Goal: Task Accomplishment & Management: Use online tool/utility

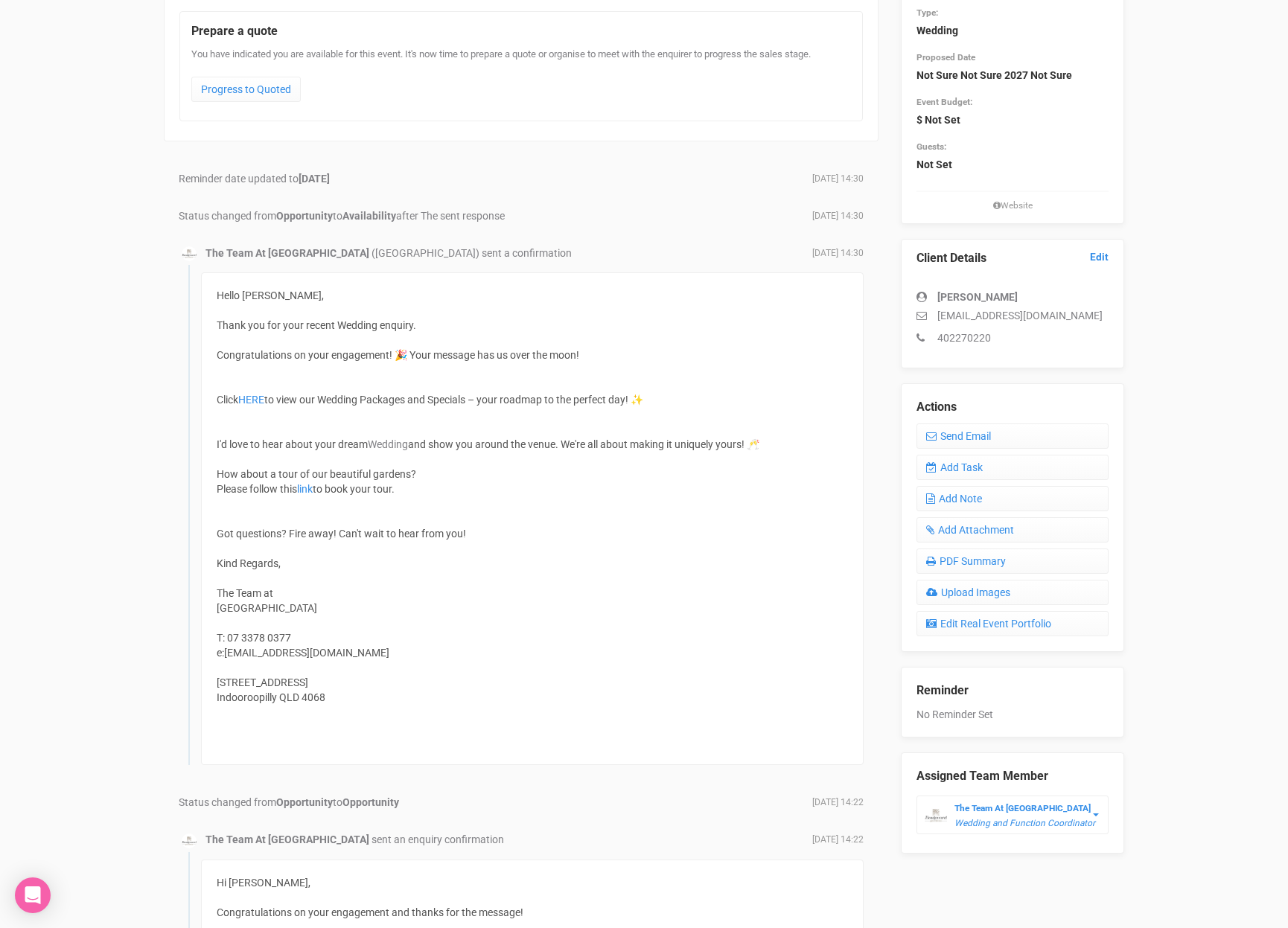
scroll to position [182, 0]
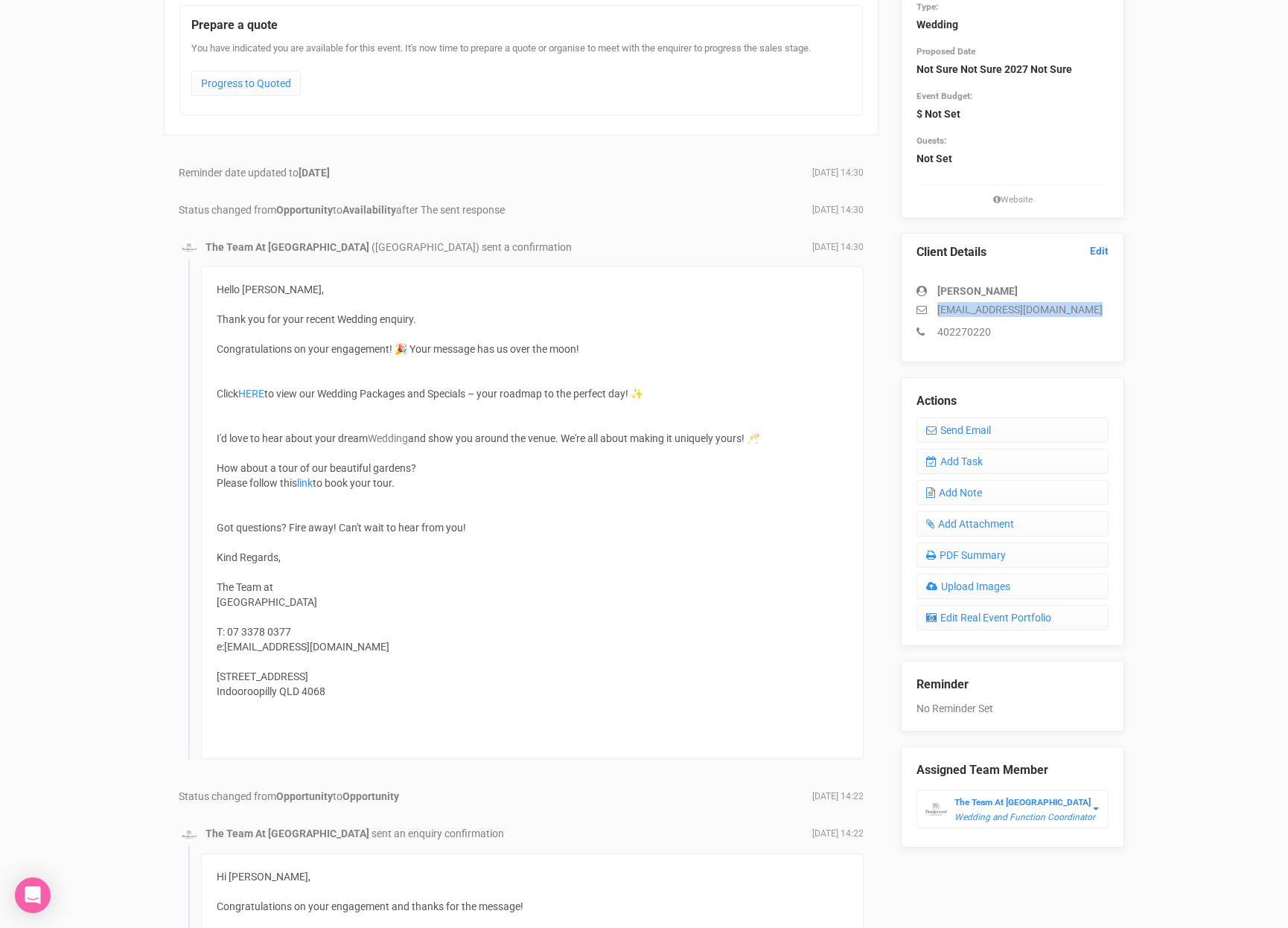
drag, startPoint x: 1044, startPoint y: 316, endPoint x: 939, endPoint y: 314, distance: 105.0
click at [937, 314] on div "Sheradyn Atkinson atkisher@gmail.com 402270220" at bounding box center [1012, 304] width 192 height 70
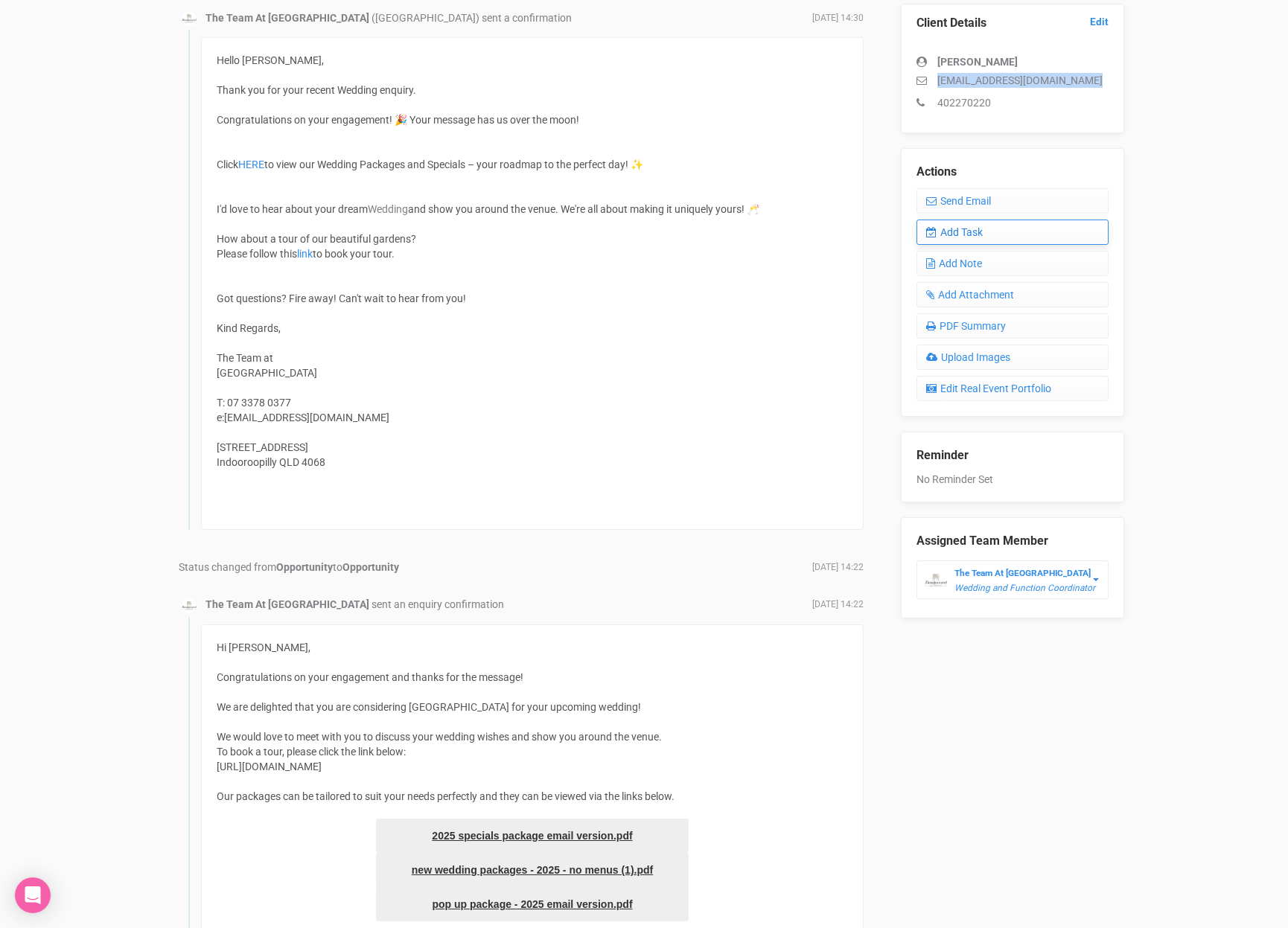
scroll to position [412, 0]
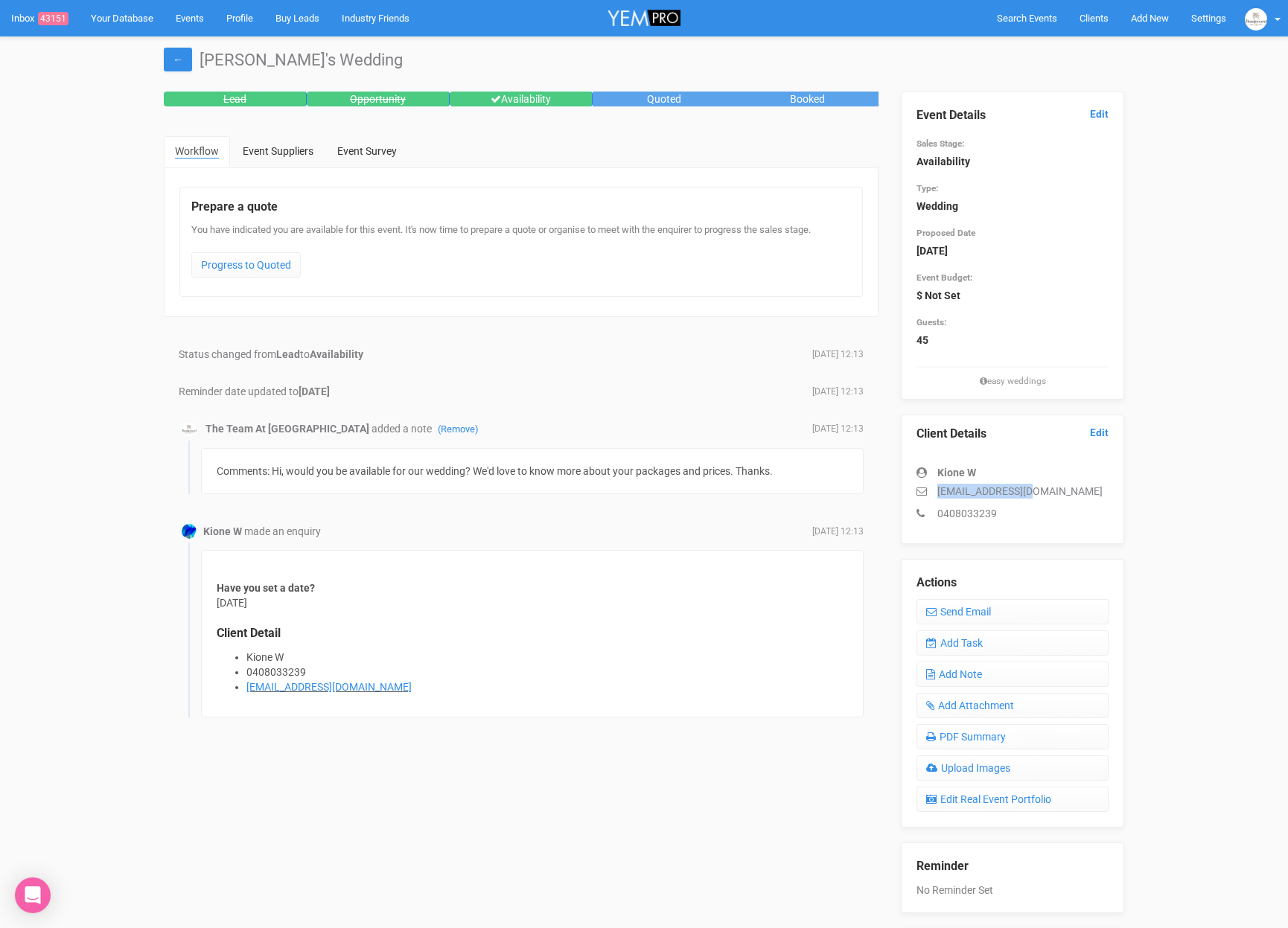
drag, startPoint x: 1065, startPoint y: 484, endPoint x: 925, endPoint y: 489, distance: 140.1
click at [925, 489] on p "kione.w@gmail.com" at bounding box center [1012, 491] width 192 height 15
copy p "kione.w@gmail.com"
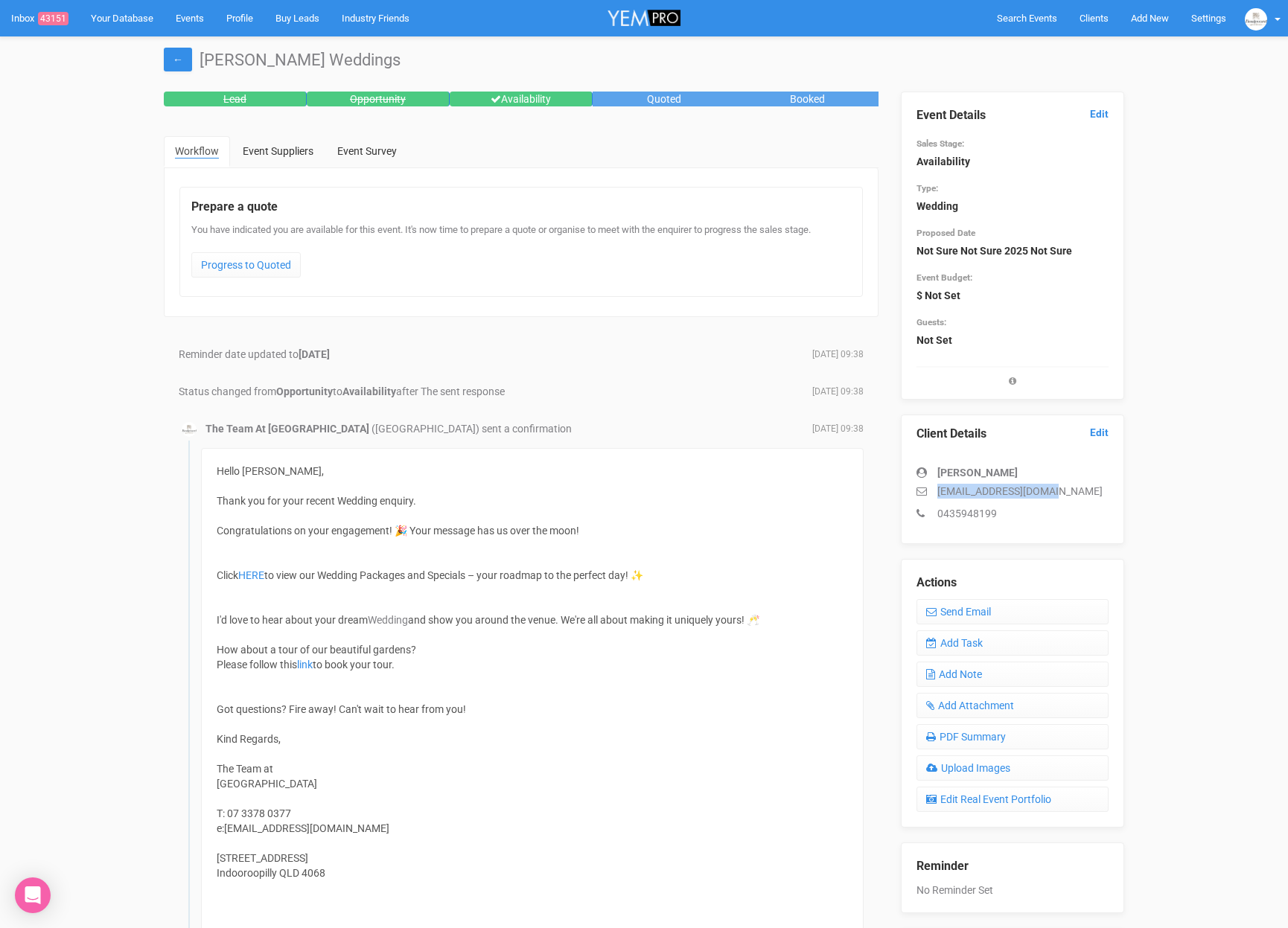
drag, startPoint x: 1044, startPoint y: 492, endPoint x: 896, endPoint y: 494, distance: 148.0
click at [896, 494] on div "Event Details Edit Sales Stage: Availability Type: Wedding Proposed Date Not Su…" at bounding box center [1012, 560] width 246 height 938
copy p "hannagreatz@gmail.com"
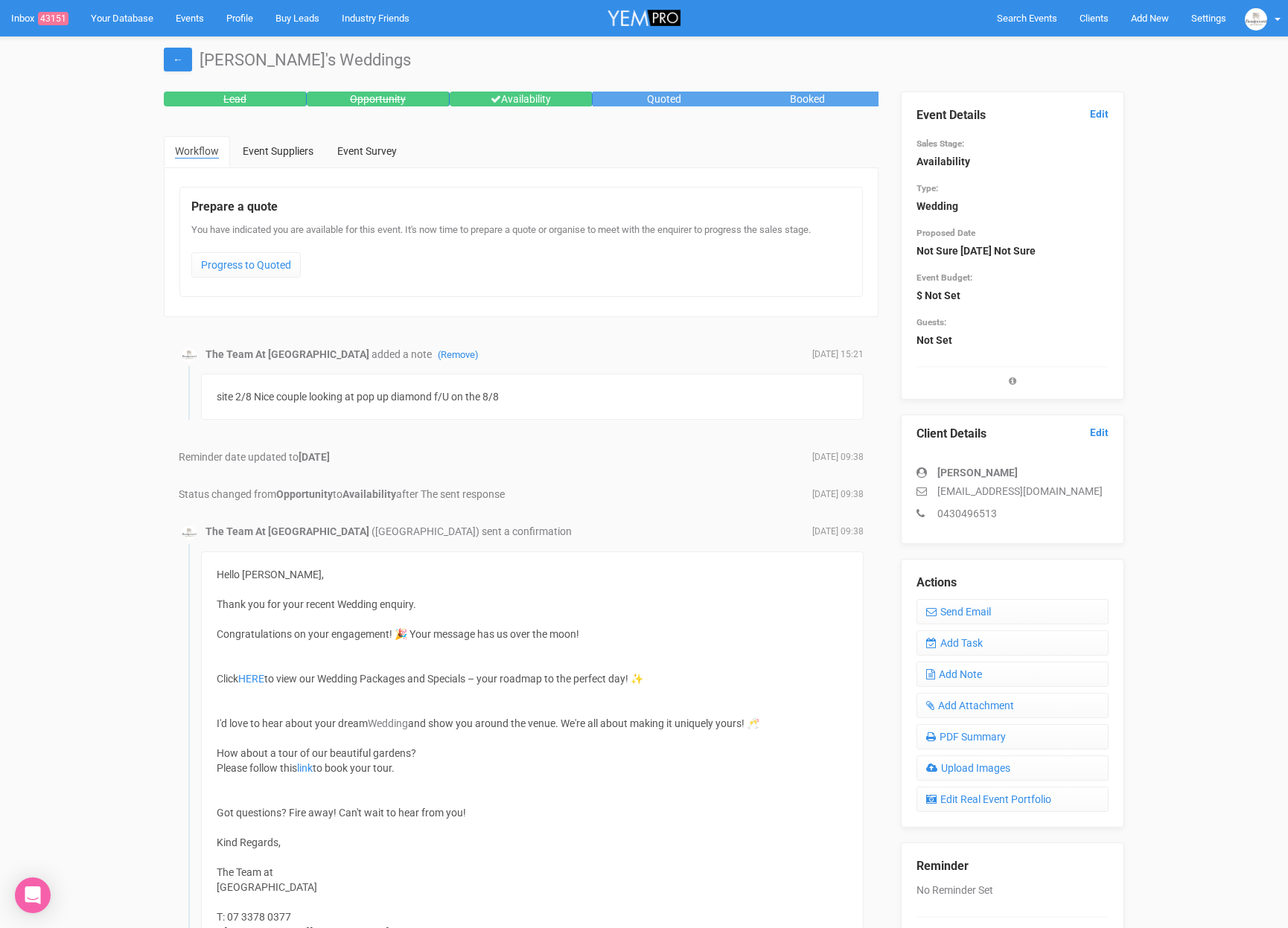
scroll to position [3, 0]
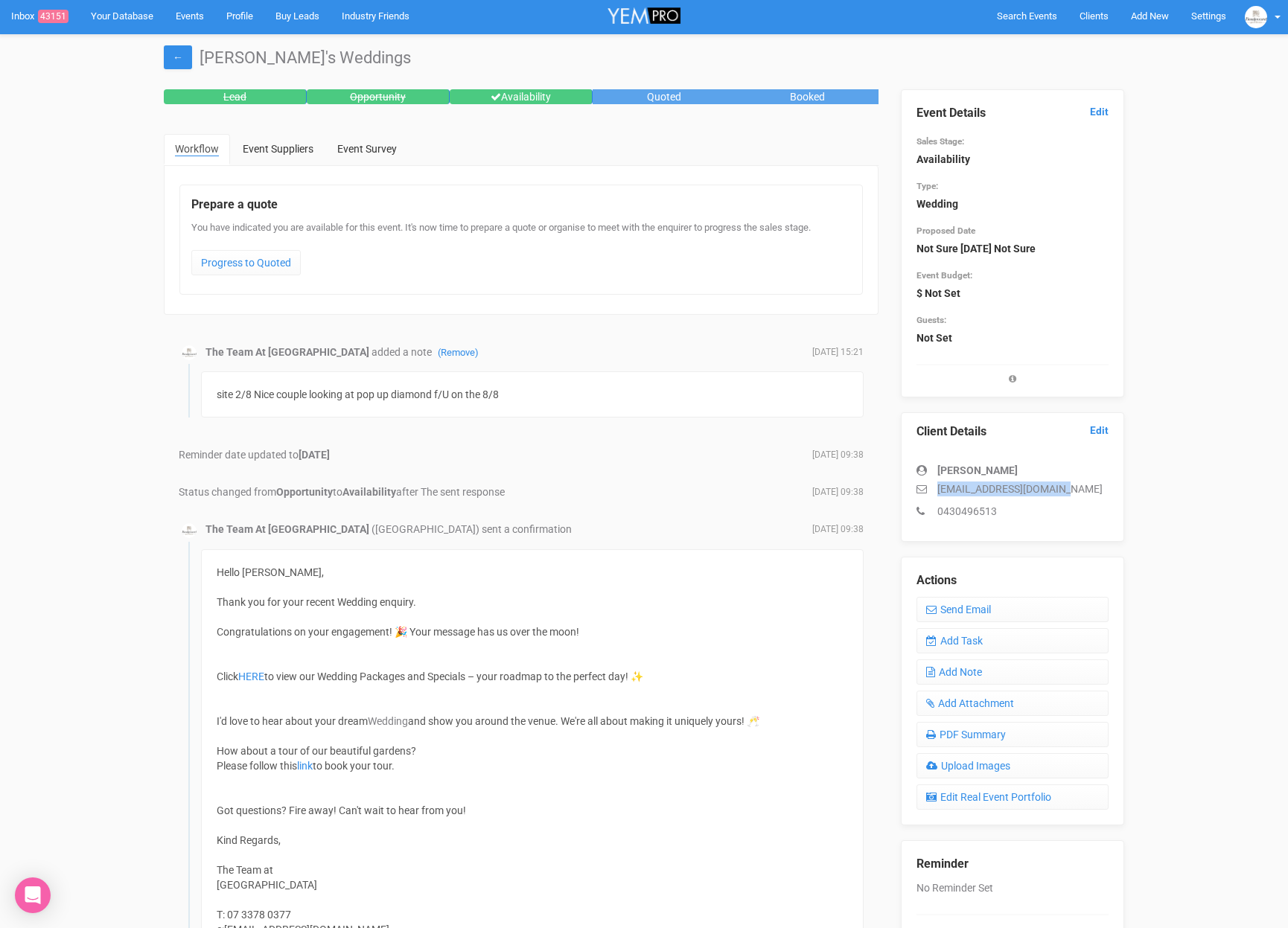
drag, startPoint x: 1086, startPoint y: 489, endPoint x: 924, endPoint y: 490, distance: 162.0
click at [924, 490] on div "[PERSON_NAME] [EMAIL_ADDRESS][DOMAIN_NAME] 0430496513" at bounding box center [1012, 483] width 192 height 70
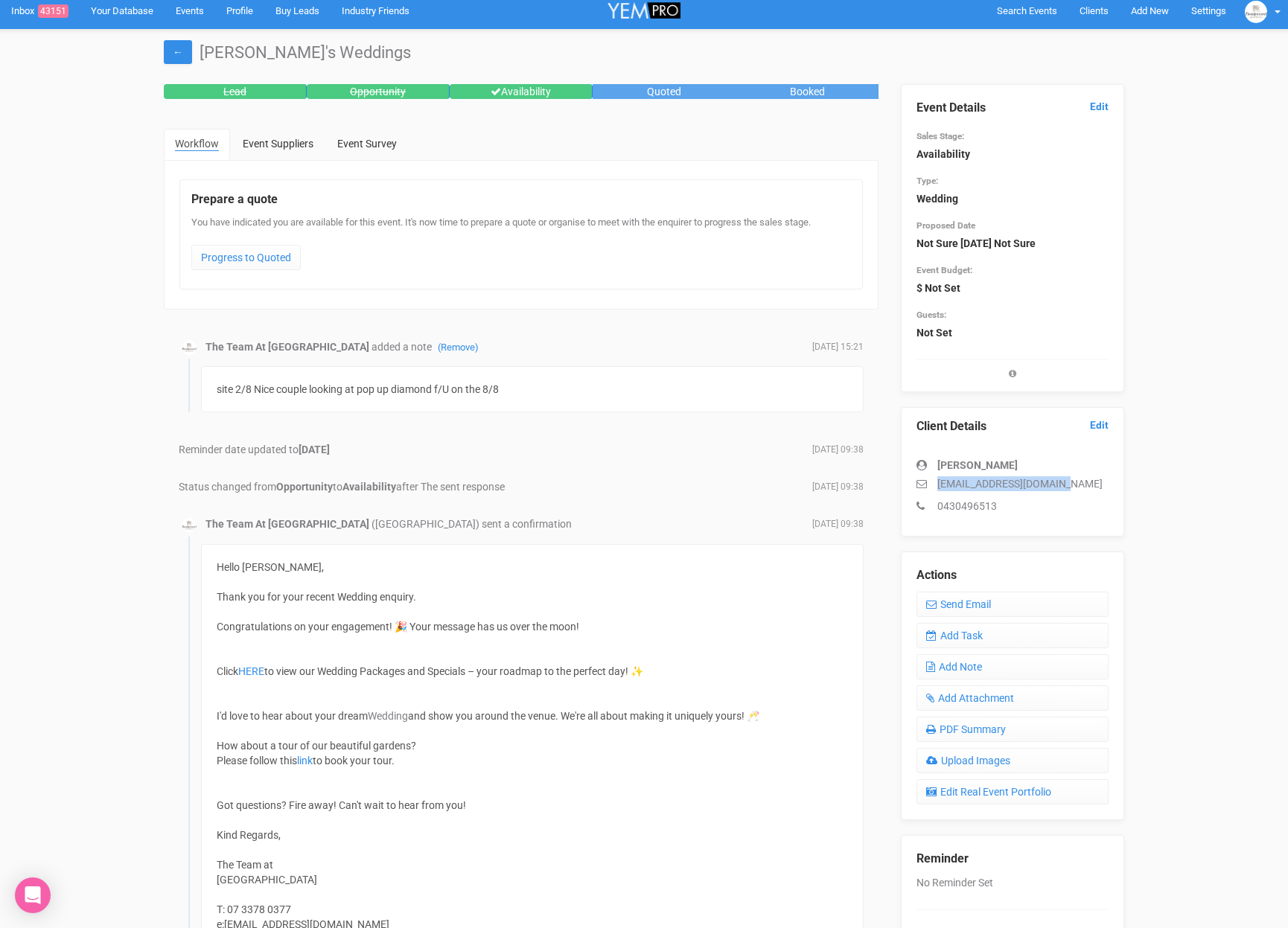
copy p "[EMAIL_ADDRESS][DOMAIN_NAME]"
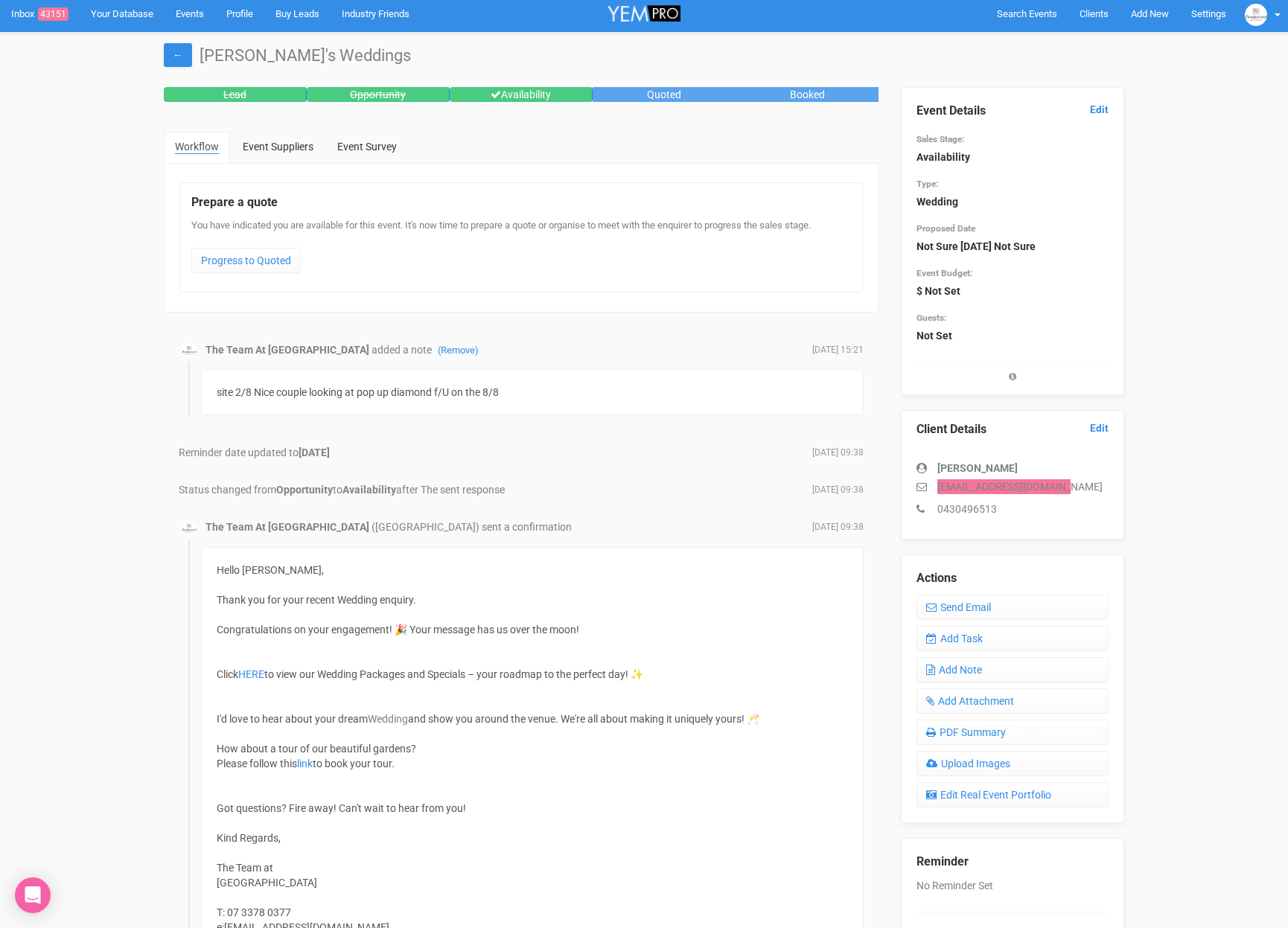
scroll to position [3, 0]
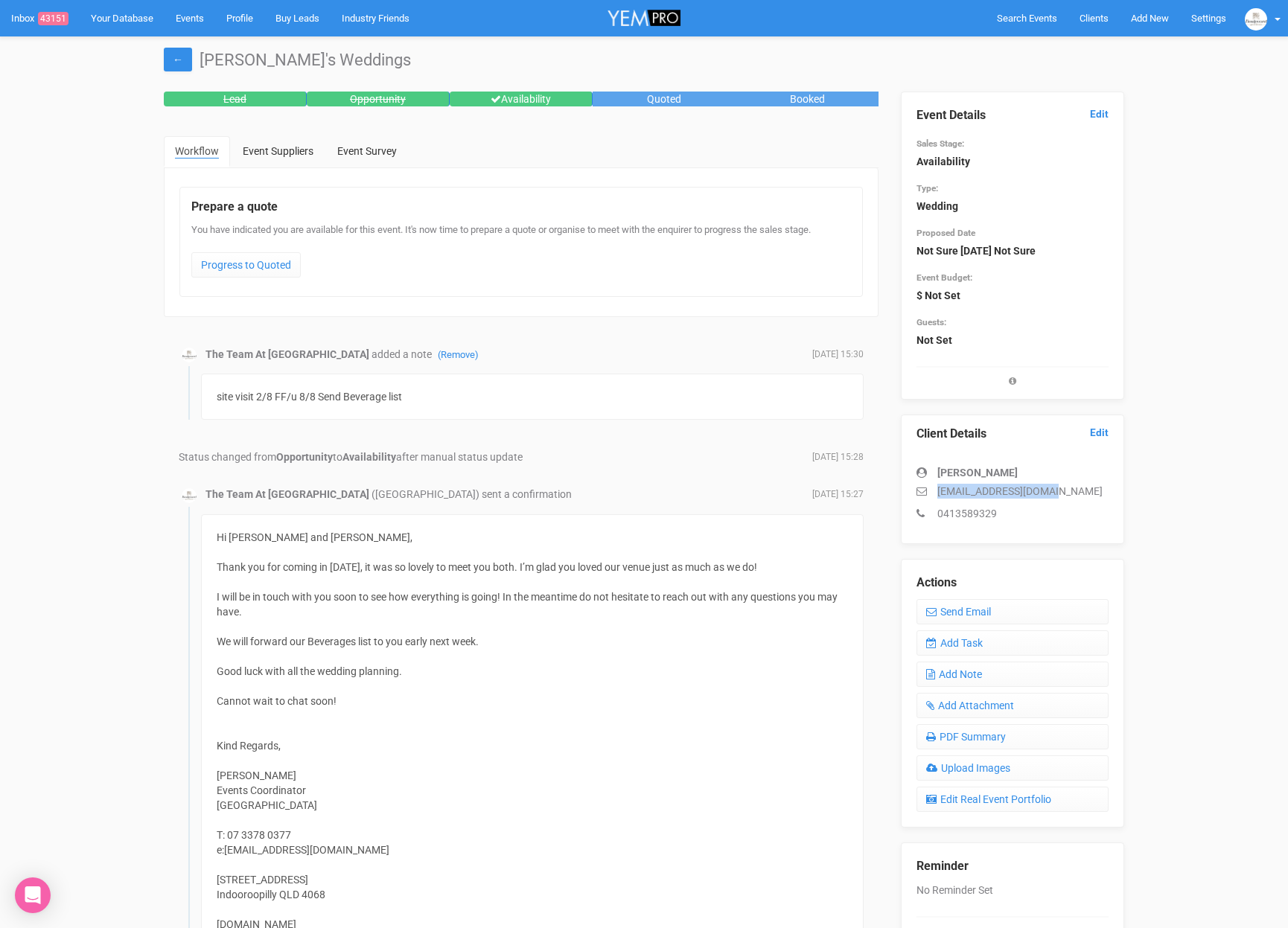
drag, startPoint x: 1059, startPoint y: 493, endPoint x: 891, endPoint y: 493, distance: 168.0
click at [891, 493] on div "Event Details Edit Sales Stage: Availability Type: Wedding Proposed Date Not Su…" at bounding box center [1012, 616] width 246 height 1050
copy p "rkweary2026@gmail.com"
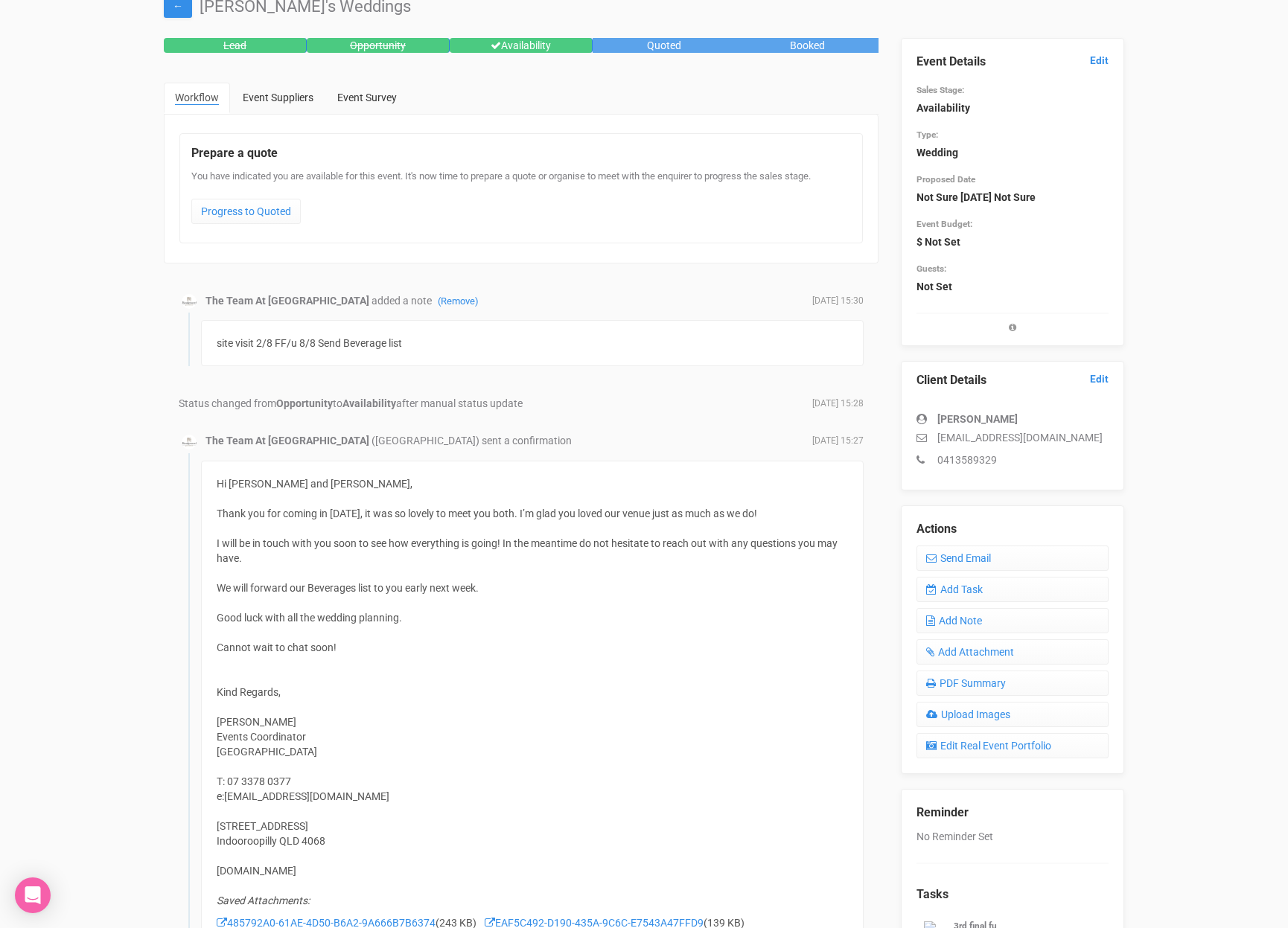
scroll to position [55, 0]
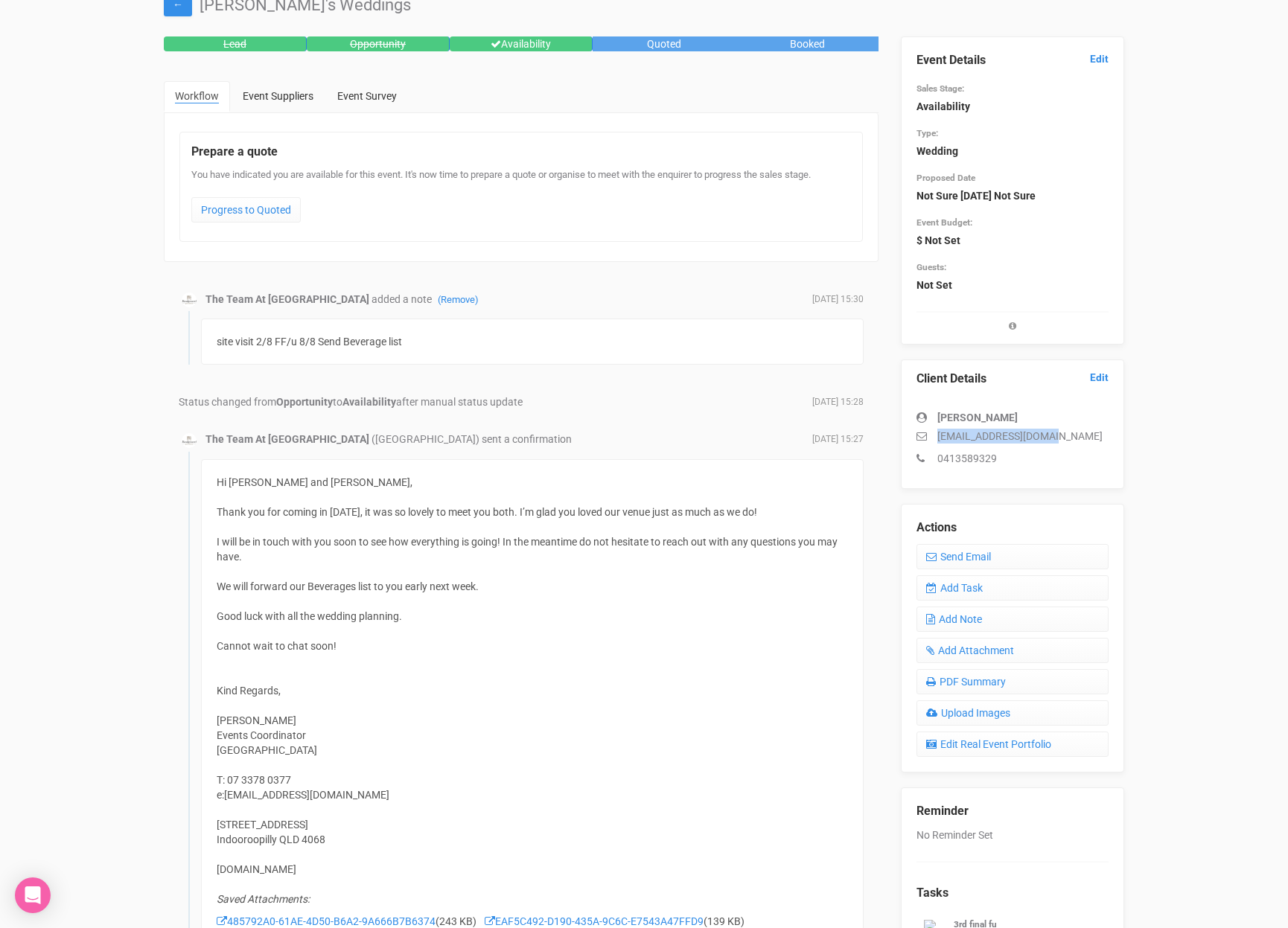
drag, startPoint x: 1047, startPoint y: 438, endPoint x: 926, endPoint y: 436, distance: 121.0
click at [926, 439] on p "rkweary2026@gmail.com" at bounding box center [1012, 436] width 192 height 15
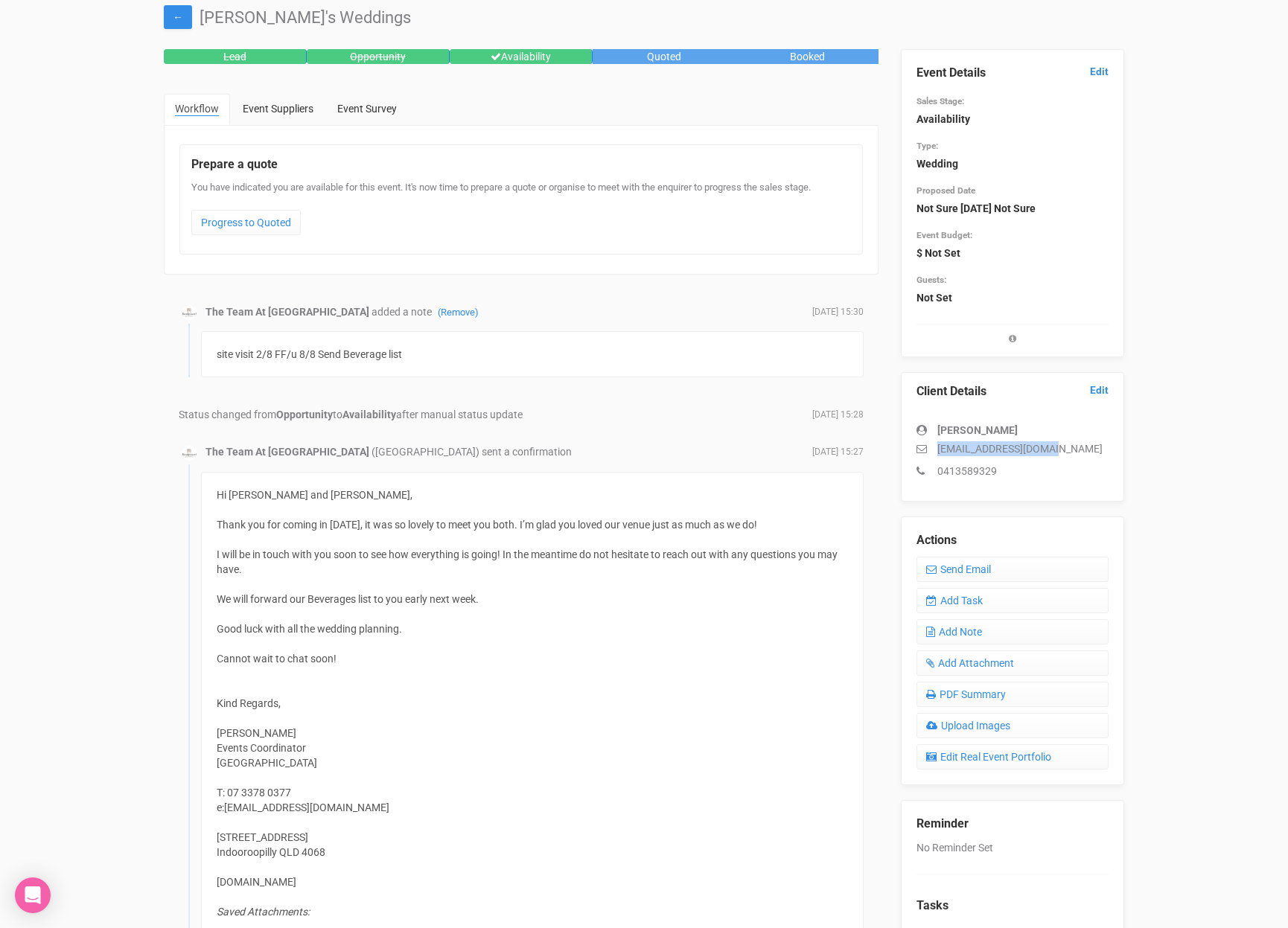
scroll to position [38, 0]
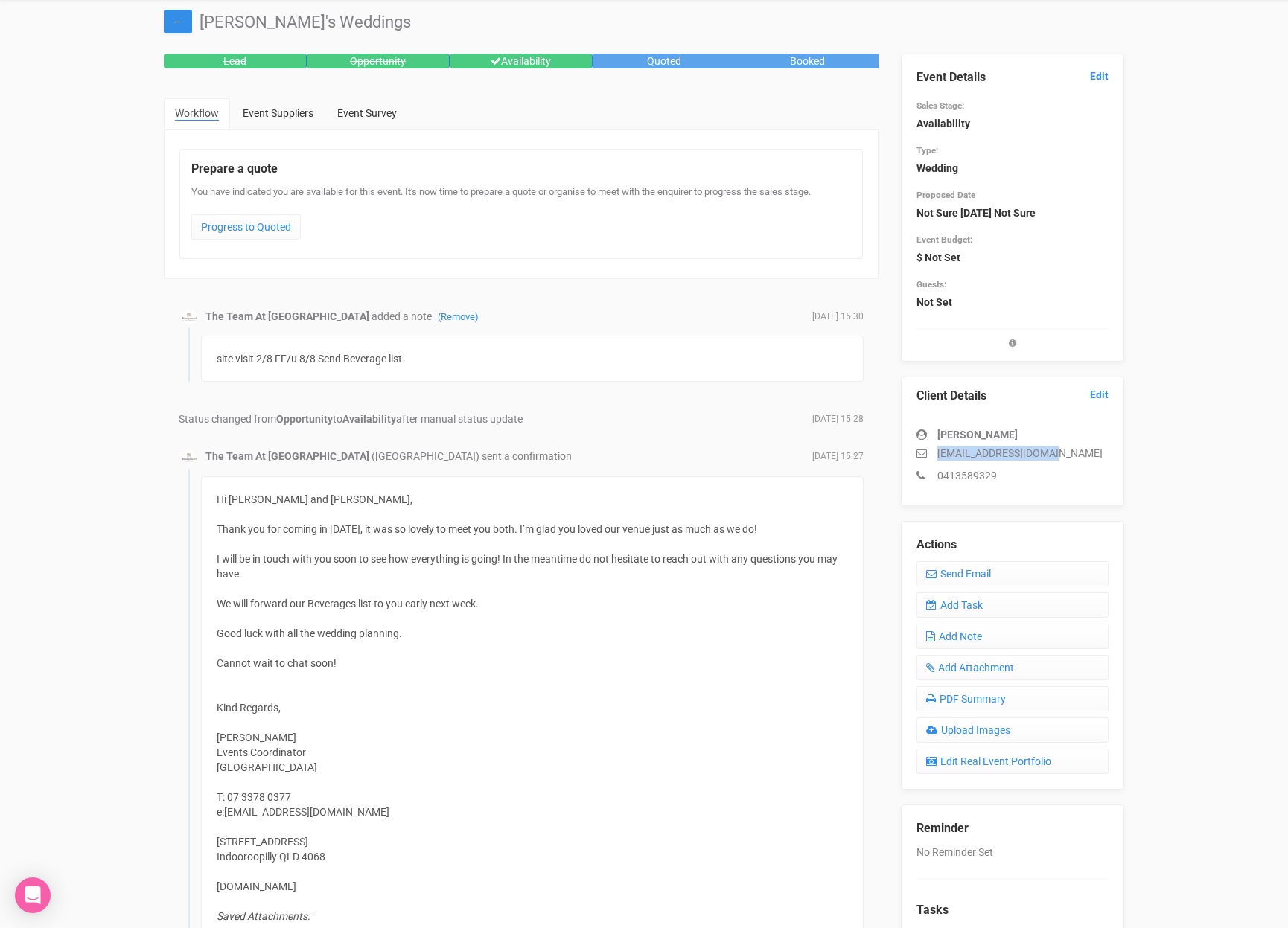
copy p "rkweary2026@gmail.com"
click at [984, 610] on link "Add Task" at bounding box center [1012, 605] width 192 height 25
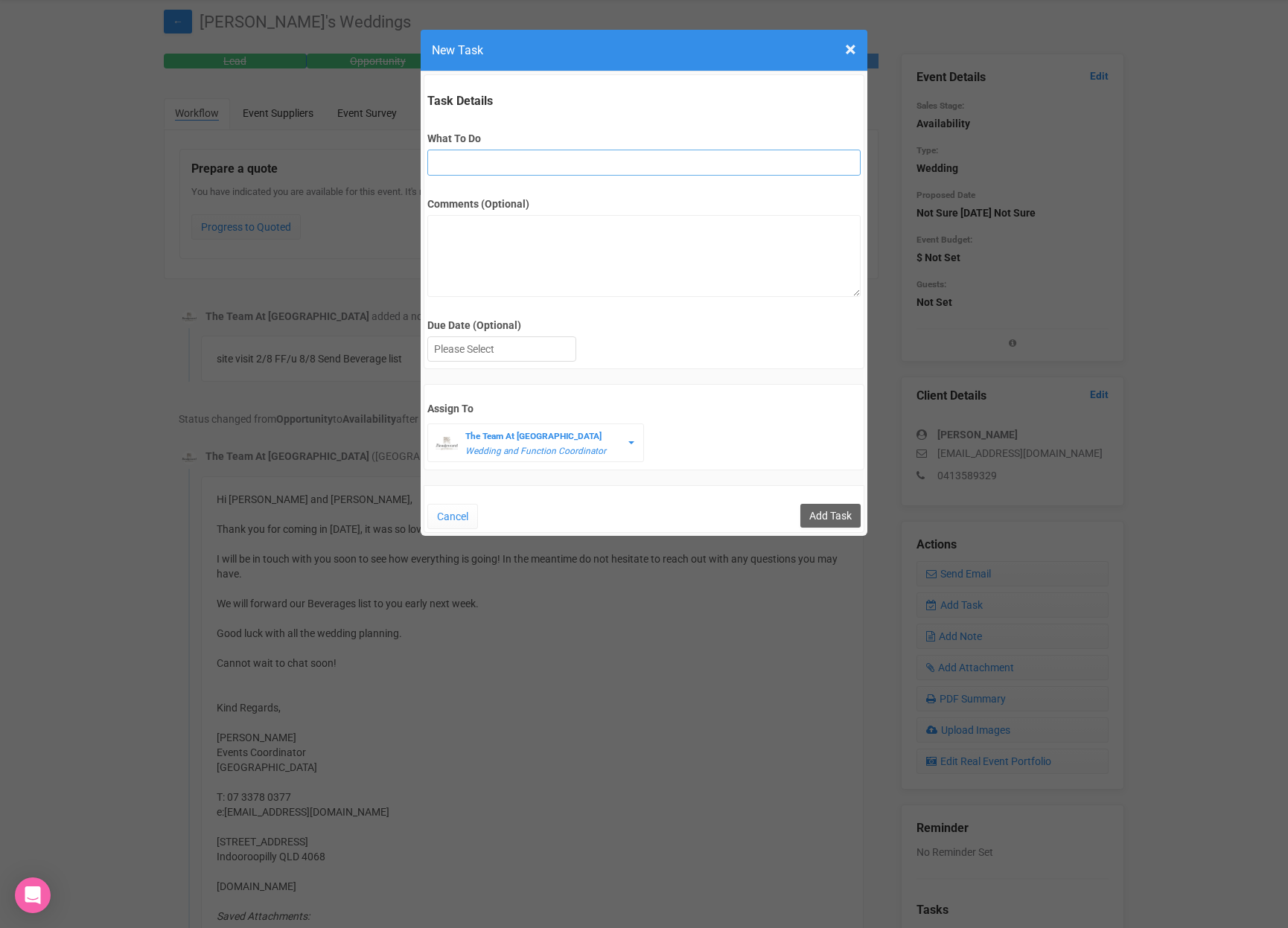
click at [496, 165] on input "What To Do" at bounding box center [644, 162] width 433 height 26
type input "FU after site"
click at [499, 348] on div at bounding box center [502, 349] width 148 height 24
click at [839, 516] on input "Add Task" at bounding box center [830, 516] width 60 height 23
type input "Save"
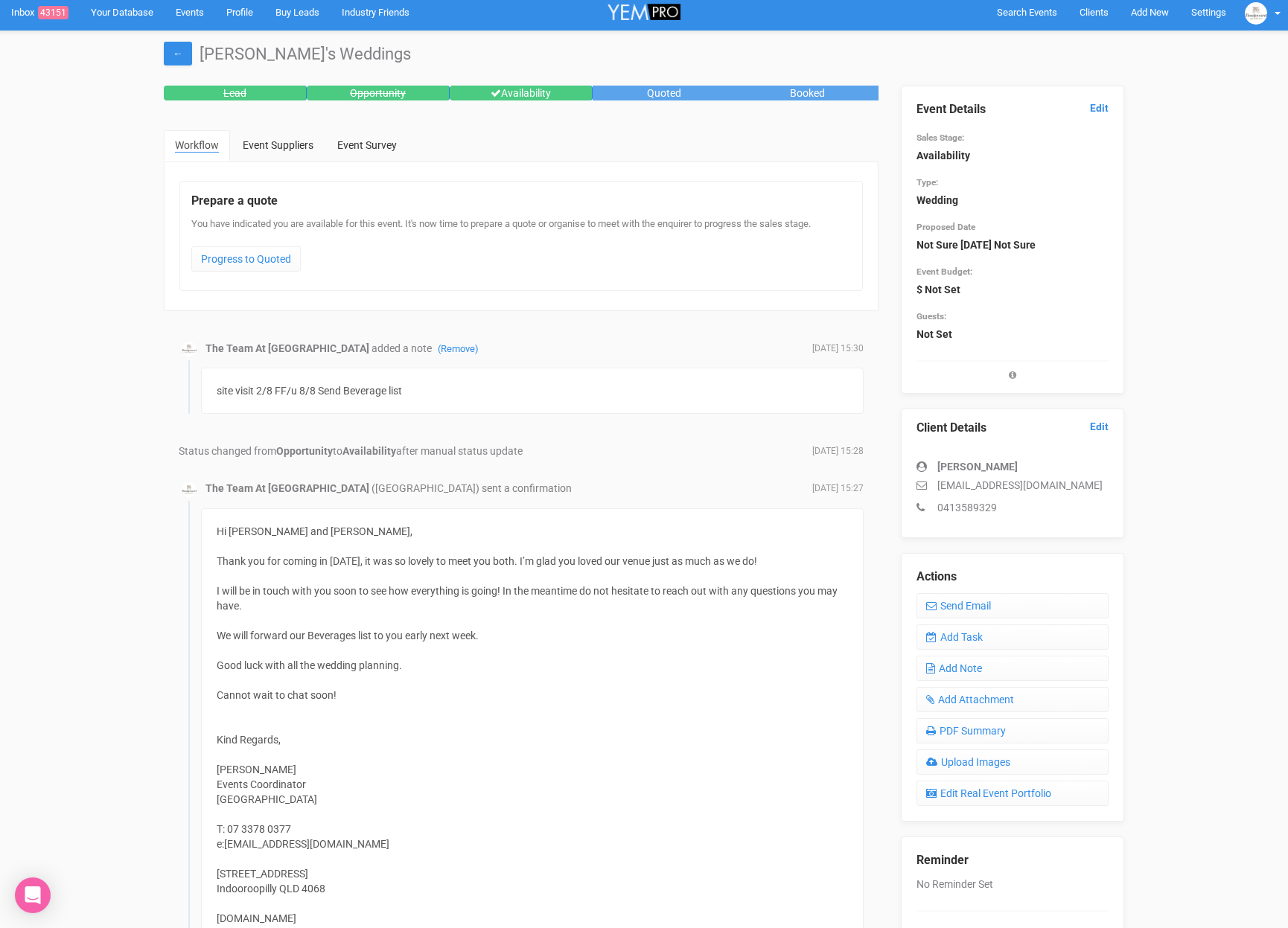
scroll to position [0, 0]
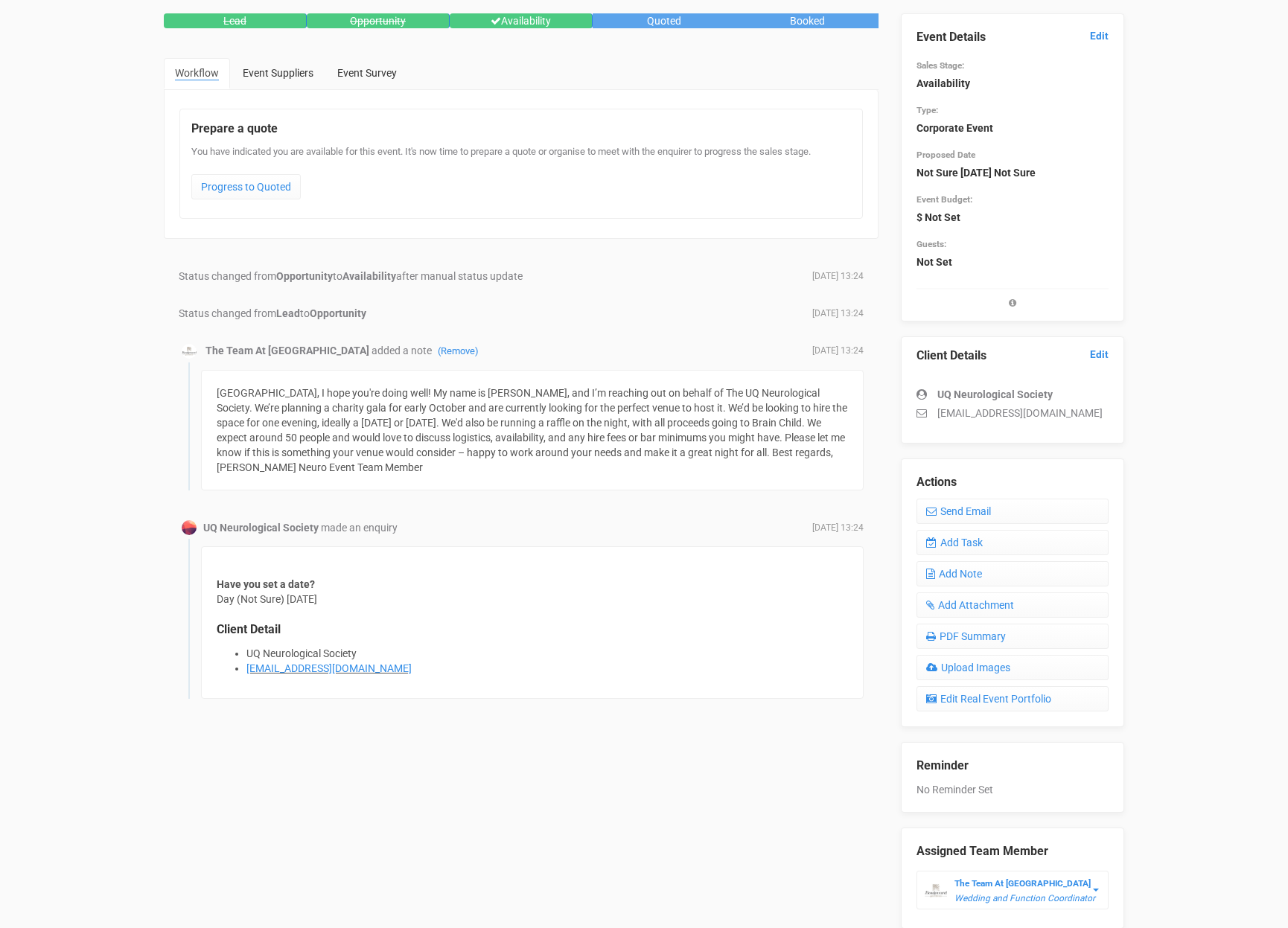
scroll to position [147, 0]
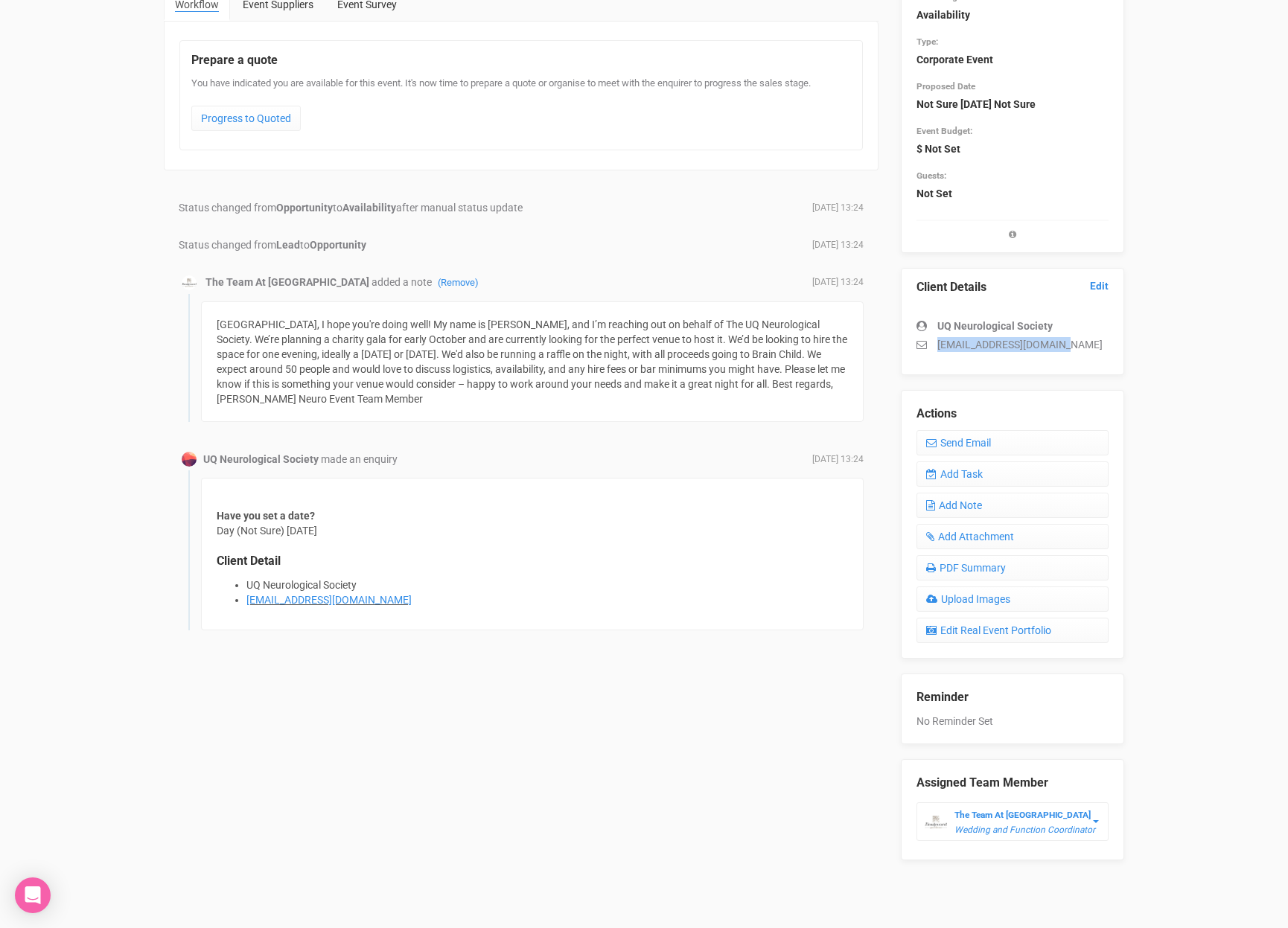
drag, startPoint x: 1082, startPoint y: 349, endPoint x: 906, endPoint y: 343, distance: 176.1
click at [906, 344] on div "Client Details Edit UQ Neurological Society uqneuro.event@gmail.com" at bounding box center [1012, 322] width 223 height 107
copy p "uqneuro.event@gmail.com"
click at [1025, 476] on link "Add Task" at bounding box center [1012, 474] width 192 height 25
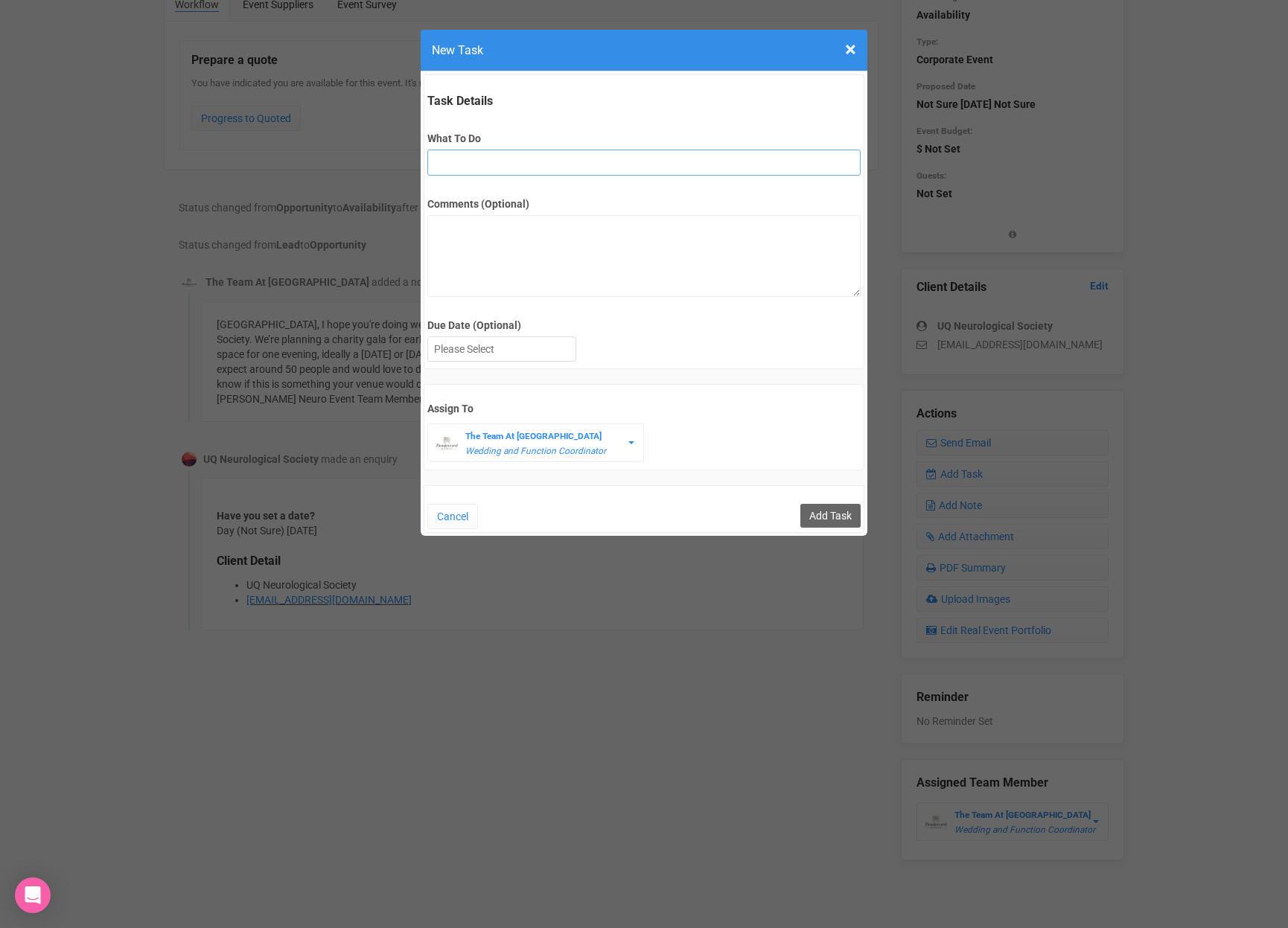
click at [506, 160] on input "What To Do" at bounding box center [644, 162] width 433 height 26
type input "2nd fu"
click at [521, 357] on div at bounding box center [502, 349] width 148 height 24
click at [825, 524] on input "Add Task" at bounding box center [830, 516] width 60 height 23
type input "Save"
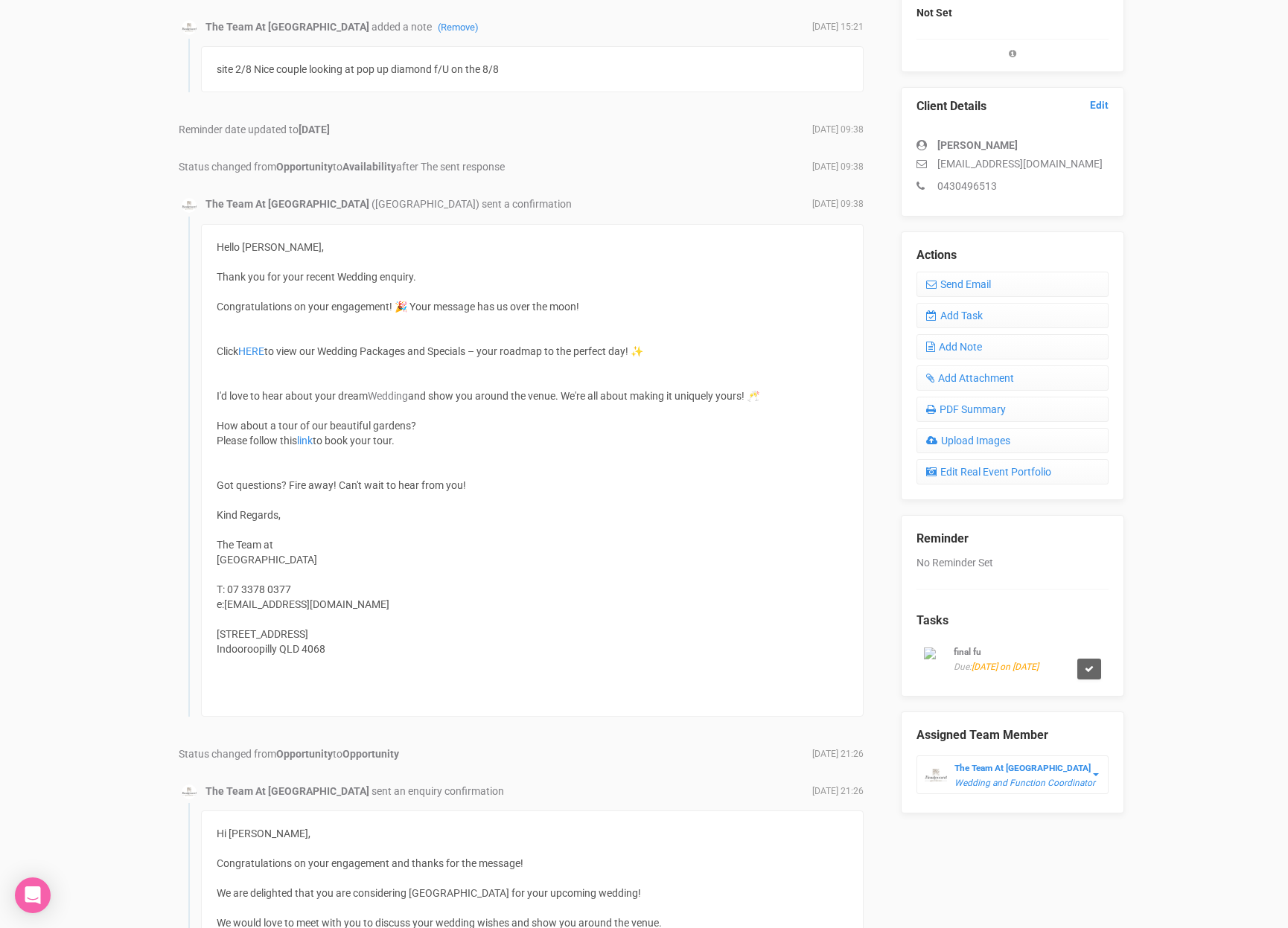
scroll to position [381, 0]
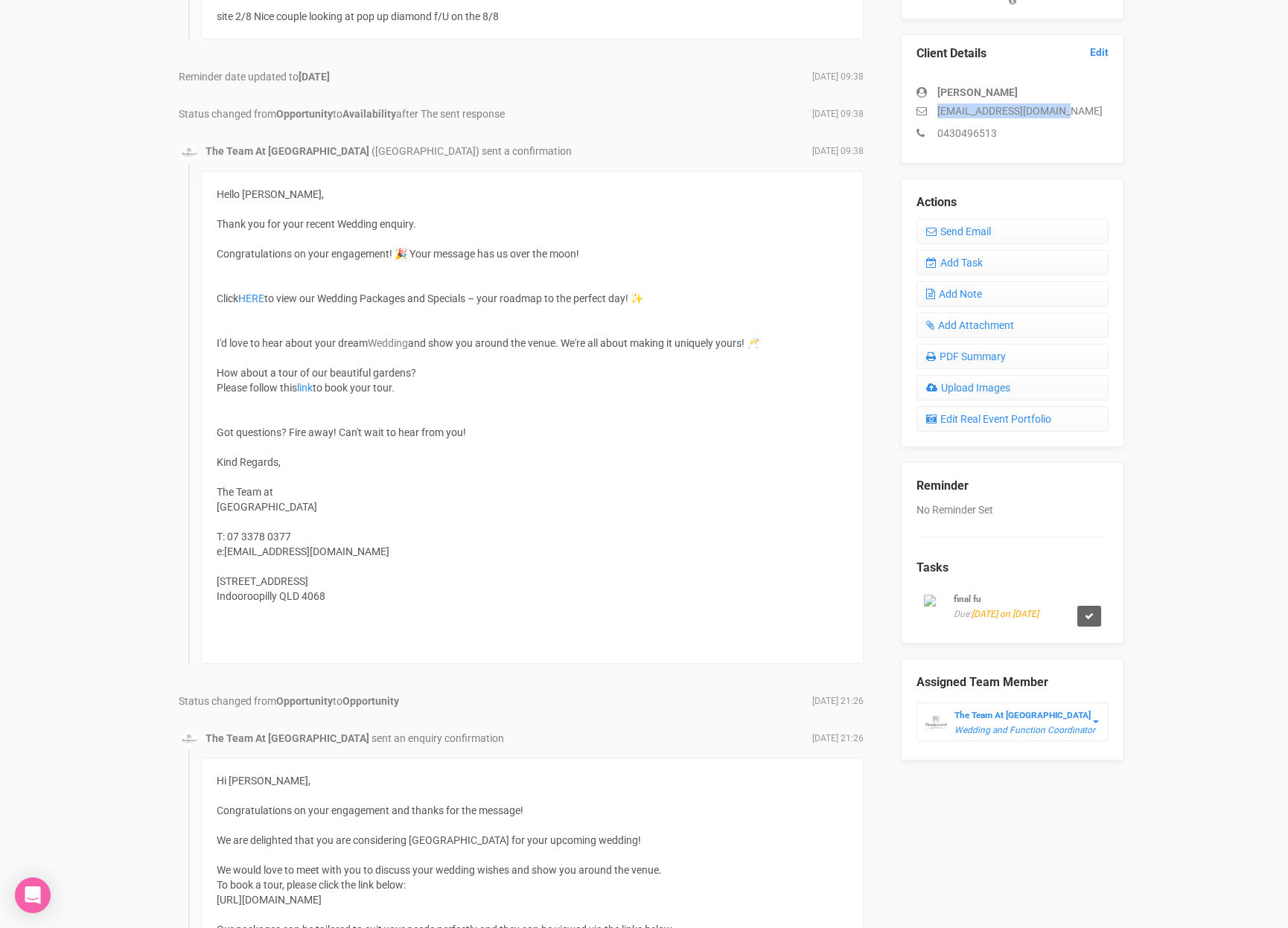
drag, startPoint x: 1083, startPoint y: 117, endPoint x: 922, endPoint y: 117, distance: 161.0
click at [922, 117] on p "liamdonovan70@gmail.com" at bounding box center [1012, 111] width 192 height 15
copy p "liamdonovan70@gmail.com"
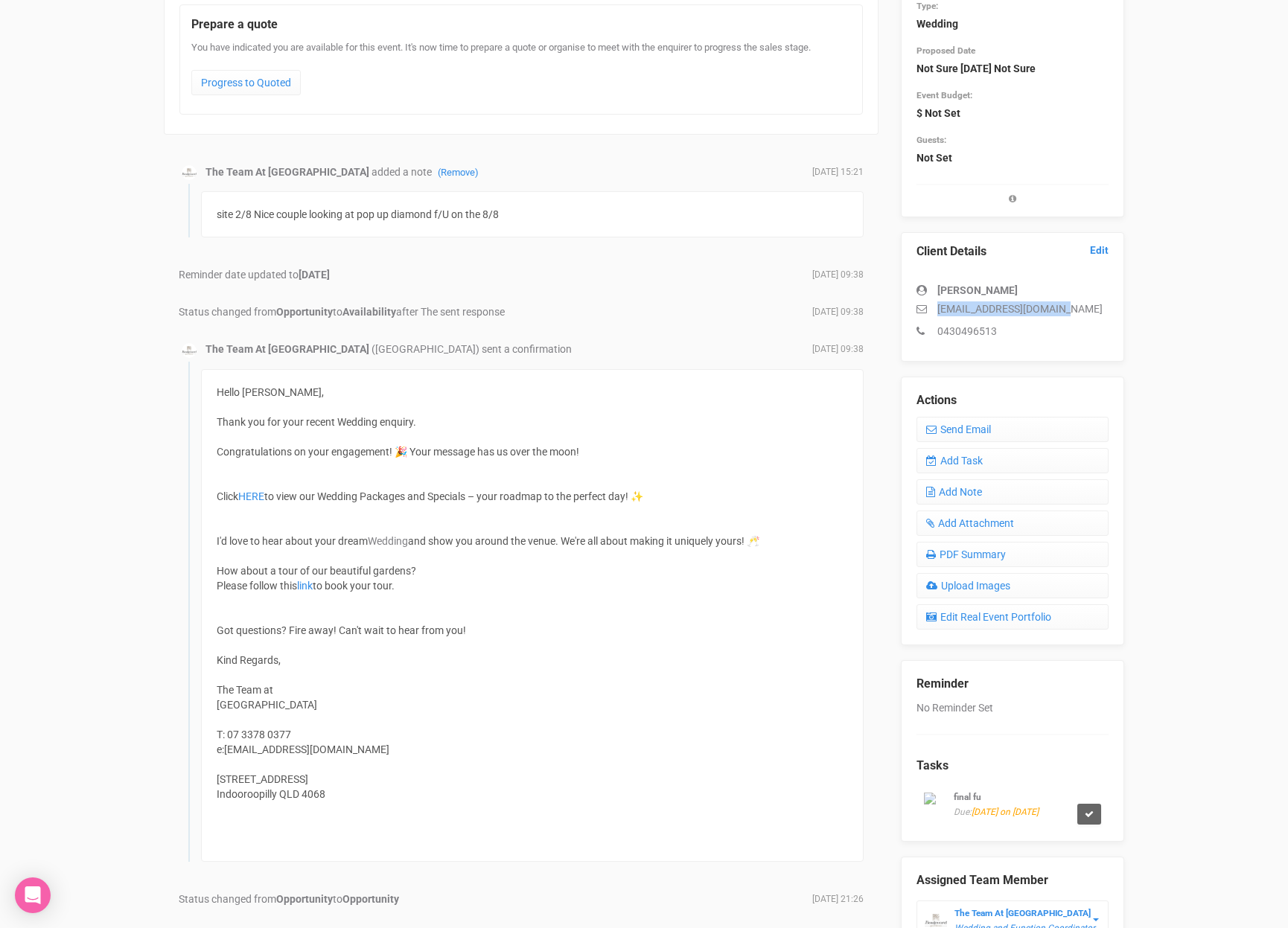
scroll to position [182, 0]
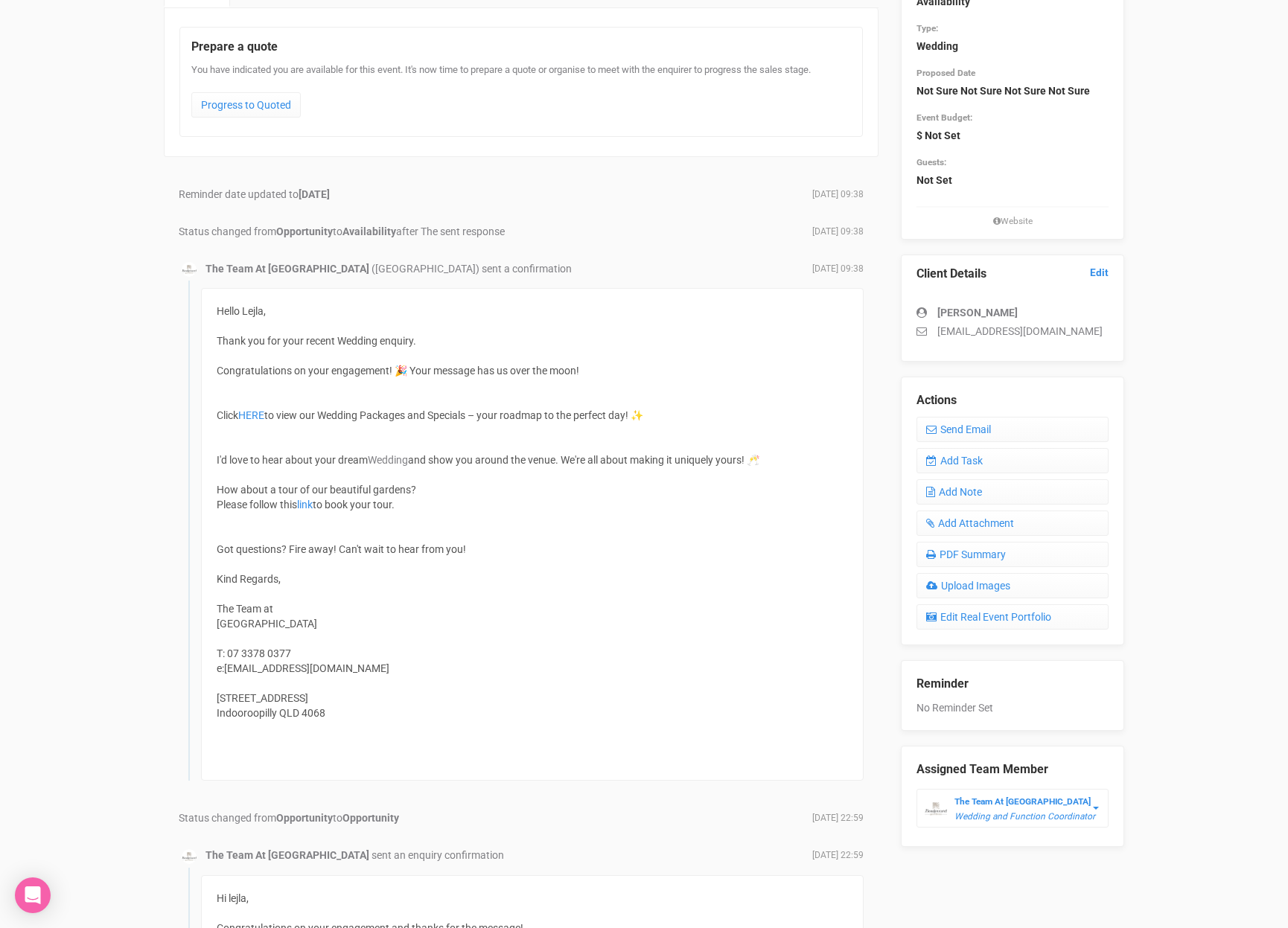
scroll to position [174, 0]
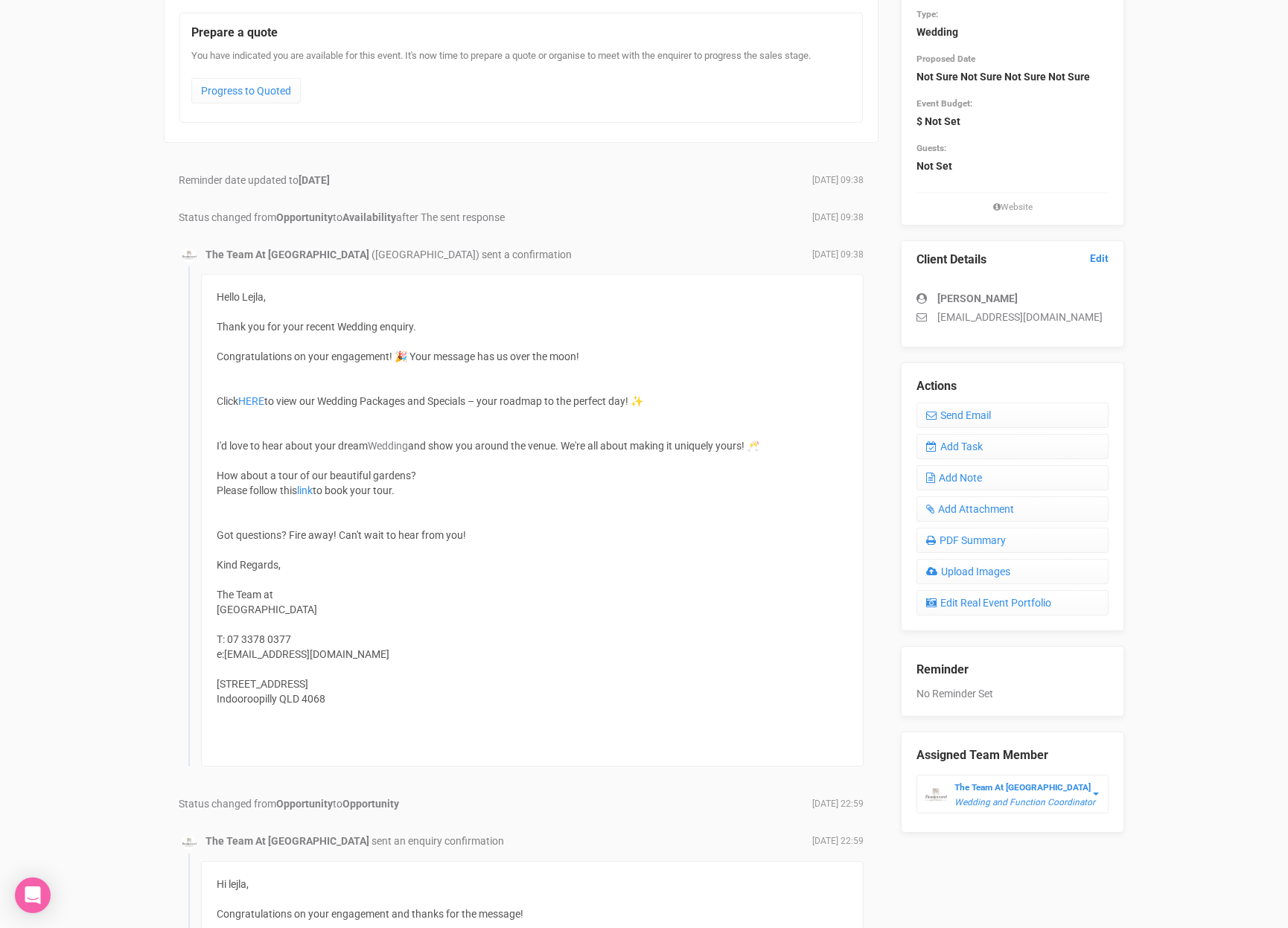
drag, startPoint x: 1095, startPoint y: 314, endPoint x: 832, endPoint y: 167, distance: 301.3
click at [890, 310] on div "Event Details Edit Sales Stage: Availability Type: Wedding Proposed Date Not Su…" at bounding box center [1012, 375] width 246 height 915
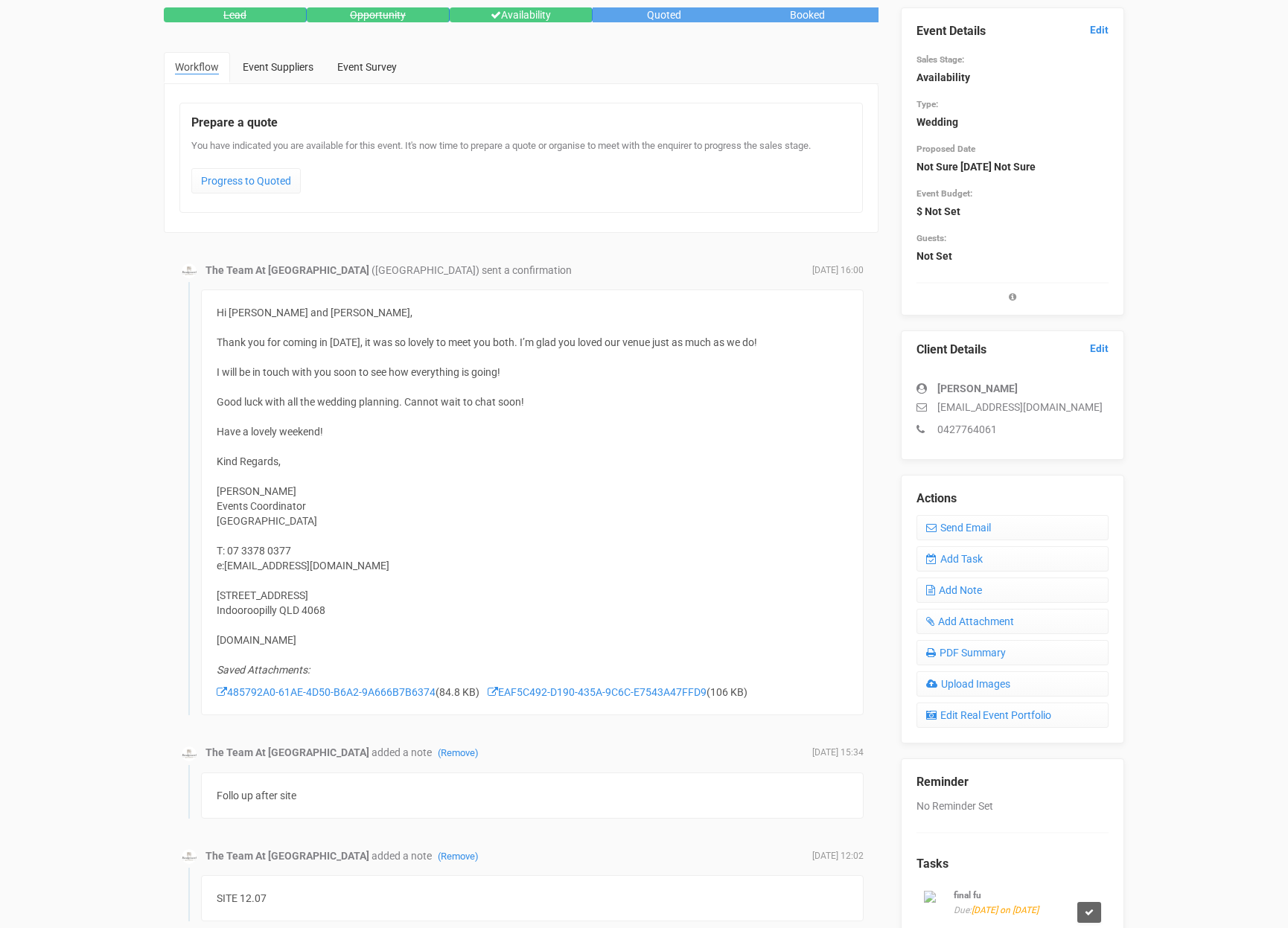
scroll to position [106, 0]
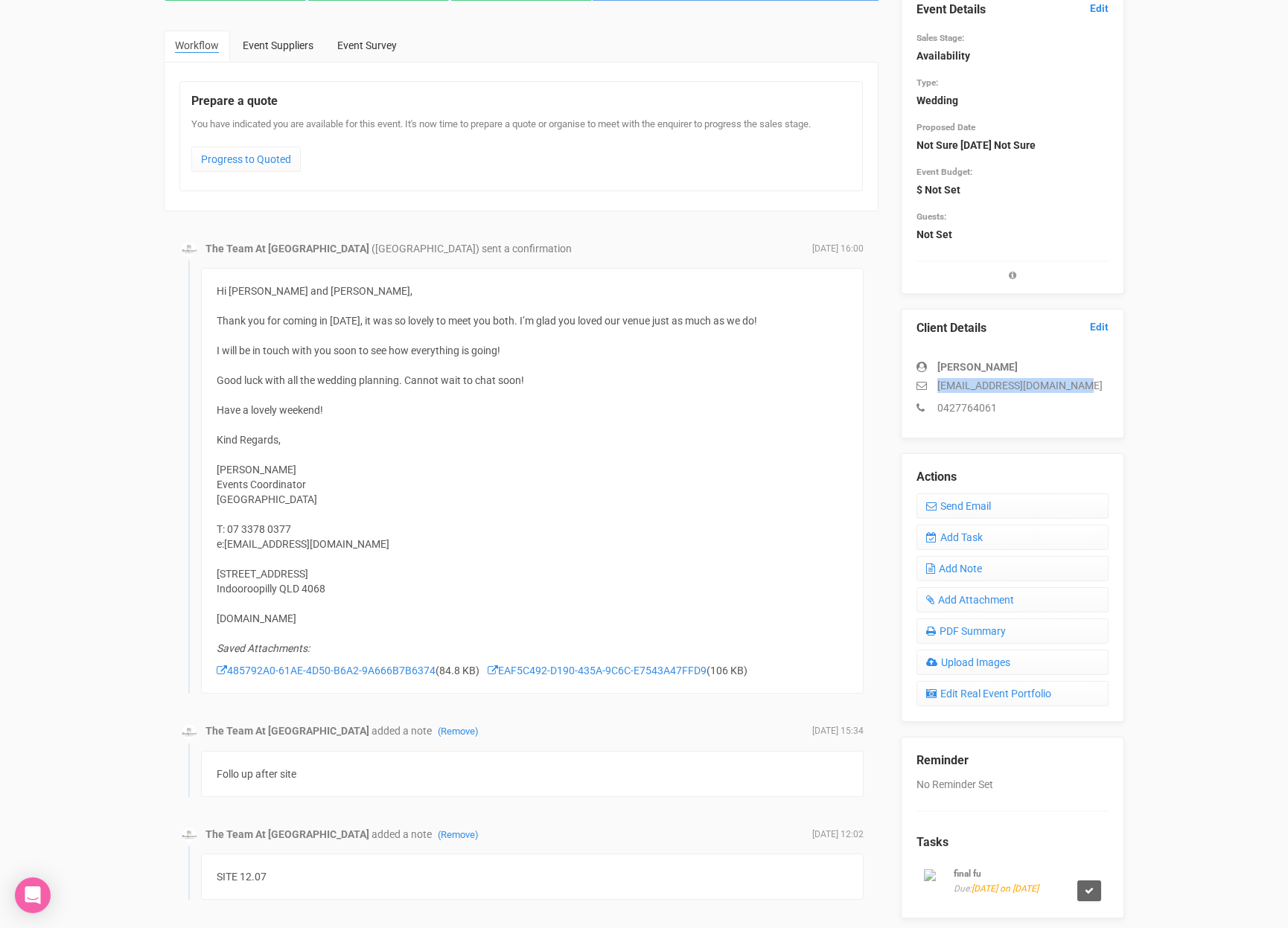
drag, startPoint x: 1095, startPoint y: 379, endPoint x: 908, endPoint y: 383, distance: 187.0
click at [908, 383] on div "Client Details Edit Rebecca Stanley rebeccastanshire@gmail.com 0427764061" at bounding box center [1012, 373] width 223 height 129
copy p "rebeccastanshire@gmail.com"
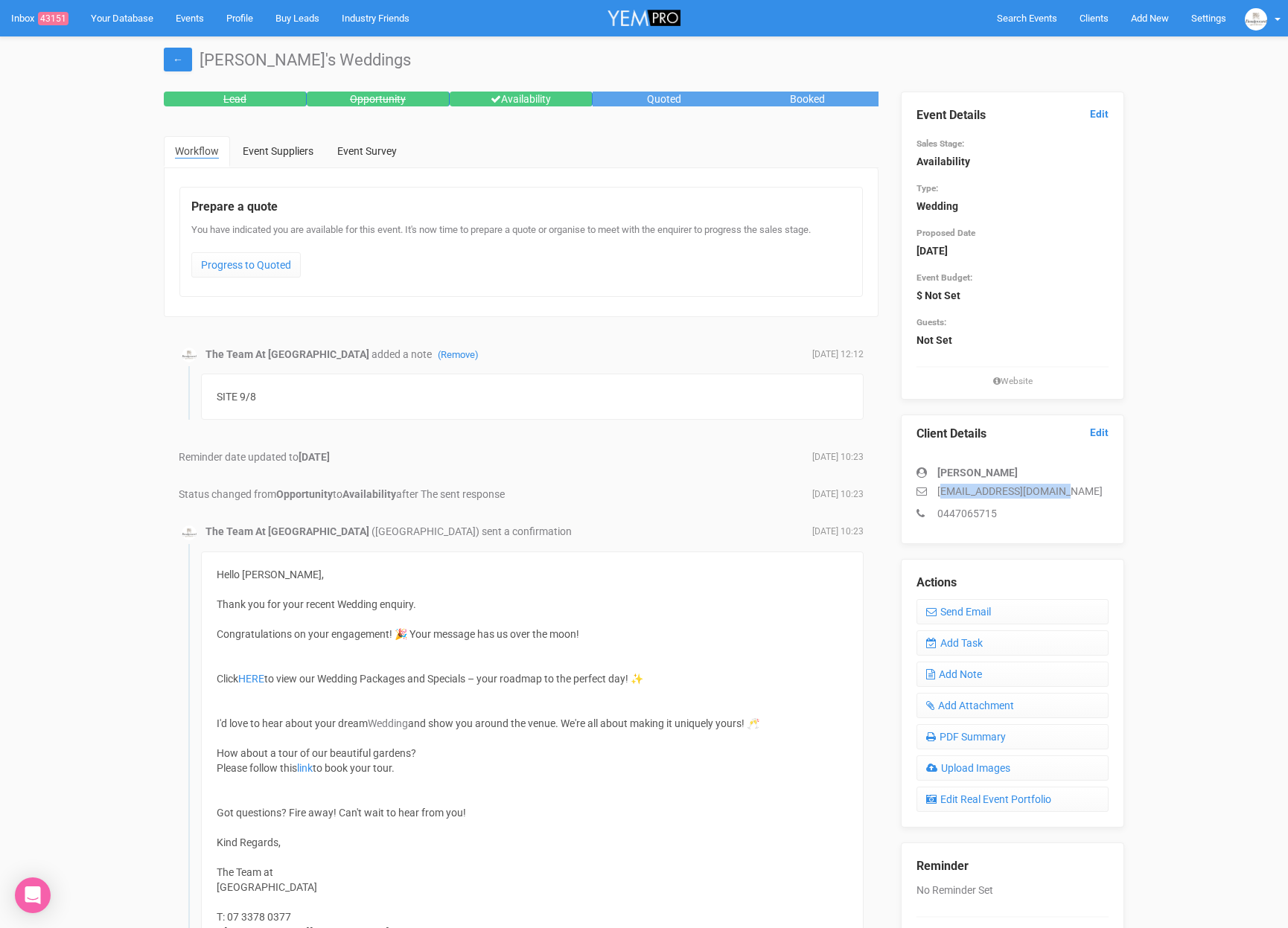
drag, startPoint x: 1078, startPoint y: 486, endPoint x: 941, endPoint y: 490, distance: 137.1
click at [941, 490] on p "lucindalder@hotmail.com" at bounding box center [1012, 491] width 192 height 15
click at [1126, 482] on div "Event Details Edit Sales Stage: Availability Type: Wedding Proposed Date 16th M…" at bounding box center [1012, 616] width 246 height 1050
drag, startPoint x: 1083, startPoint y: 487, endPoint x: 932, endPoint y: 487, distance: 151.0
click at [933, 488] on p "lucindalder@hotmail.com" at bounding box center [1012, 491] width 192 height 15
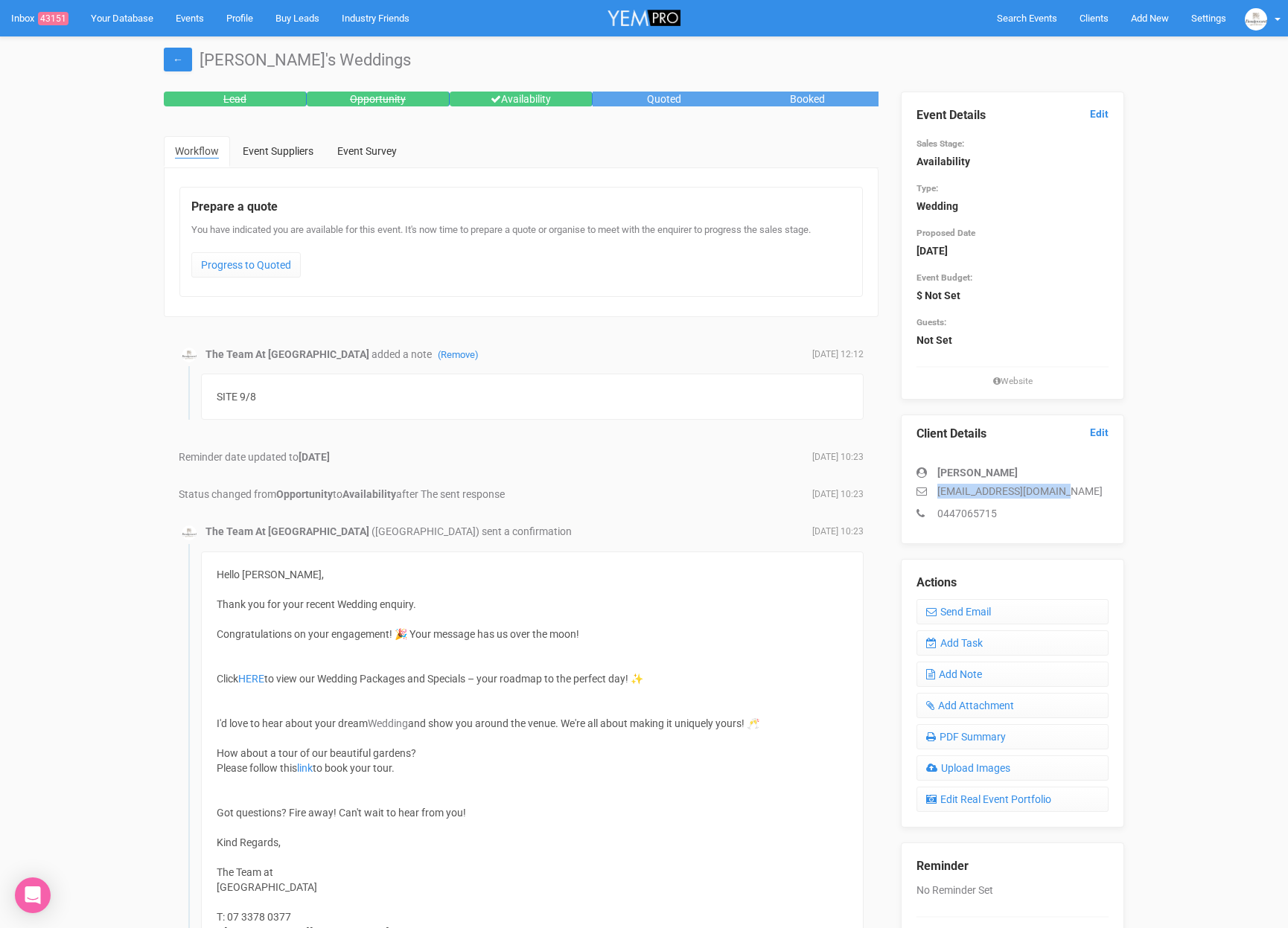
copy p "lucindalder@hotmail.com"
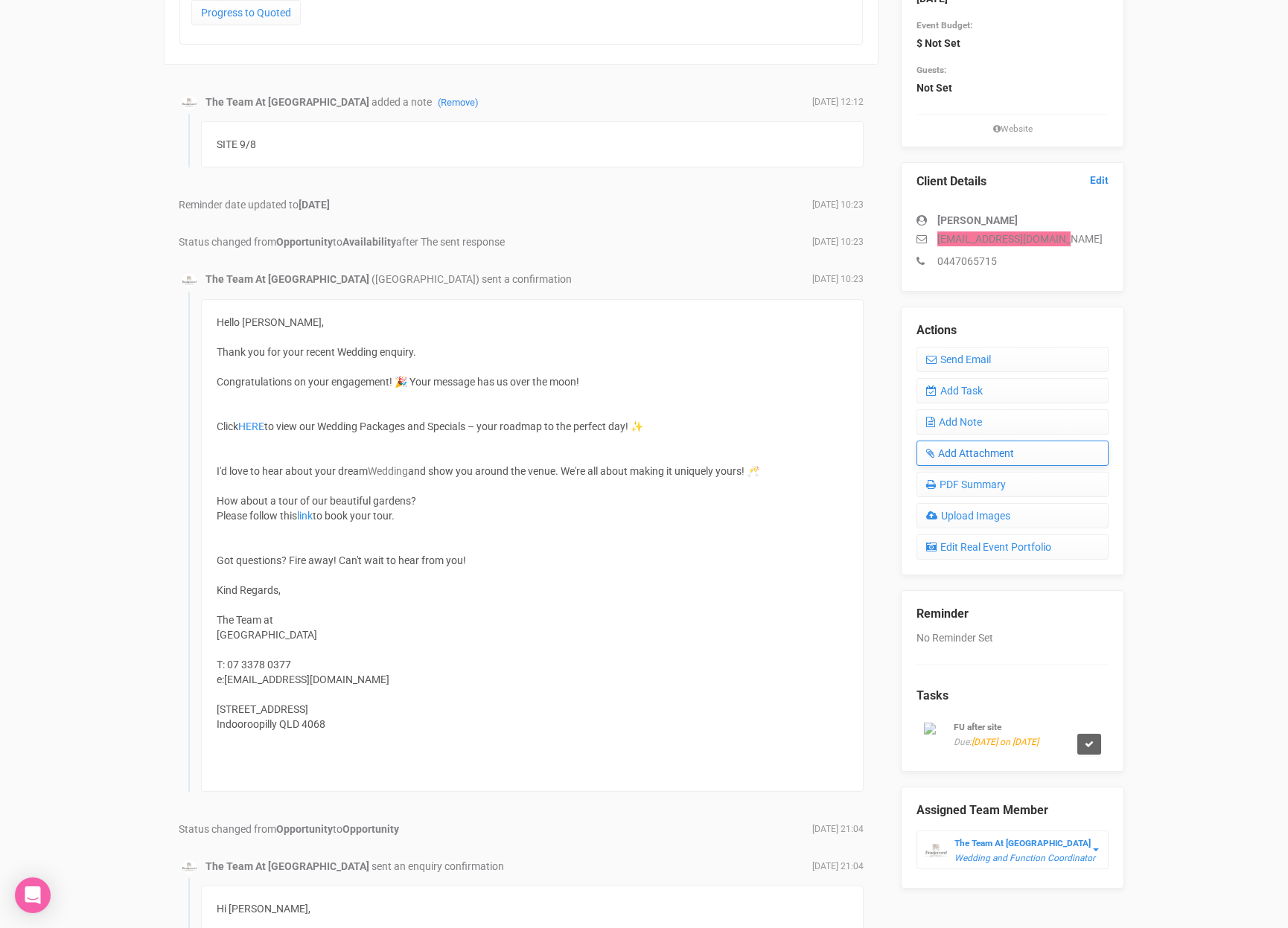
scroll to position [284, 0]
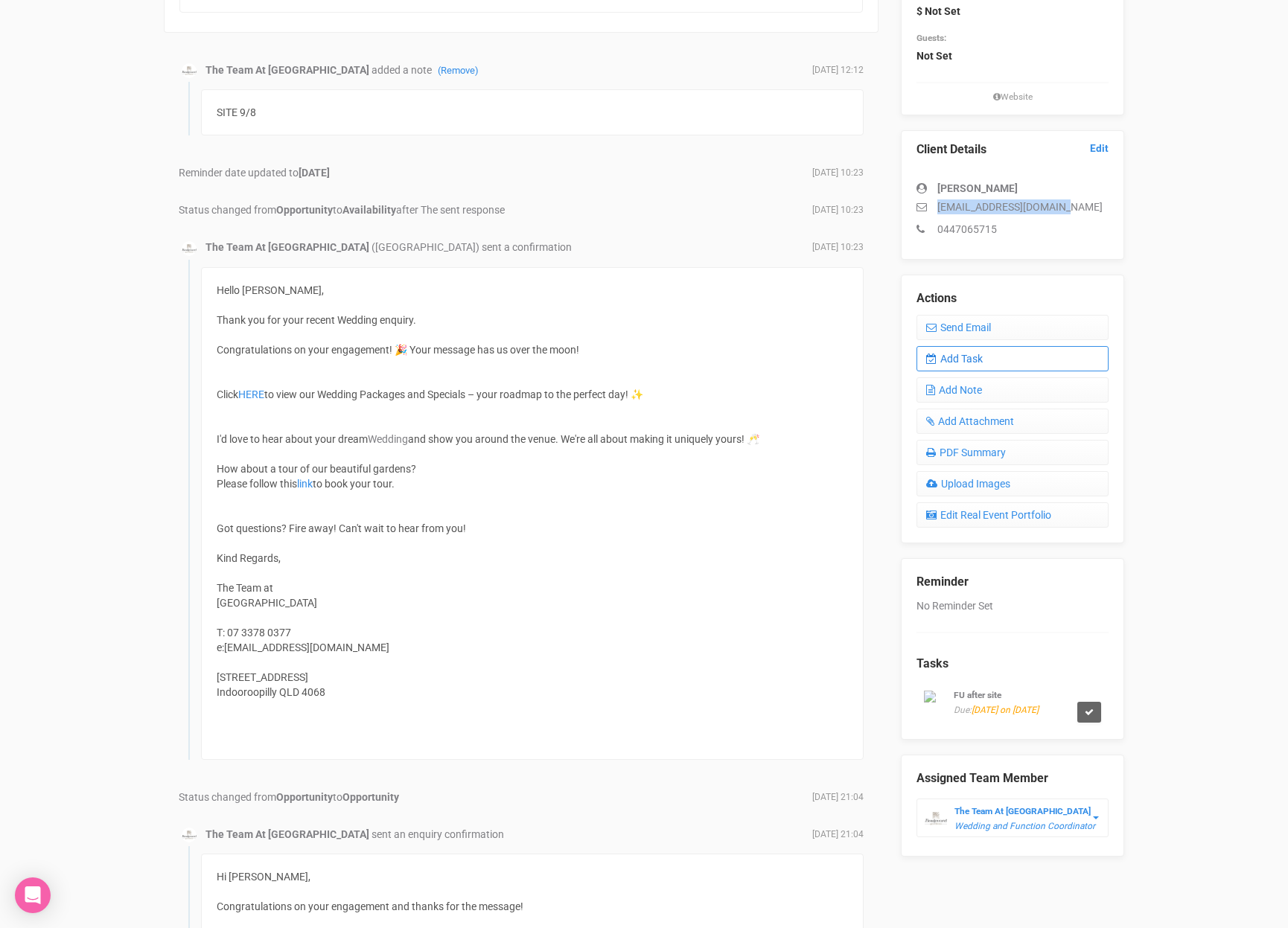
click at [963, 365] on link "Add Task" at bounding box center [1012, 359] width 192 height 25
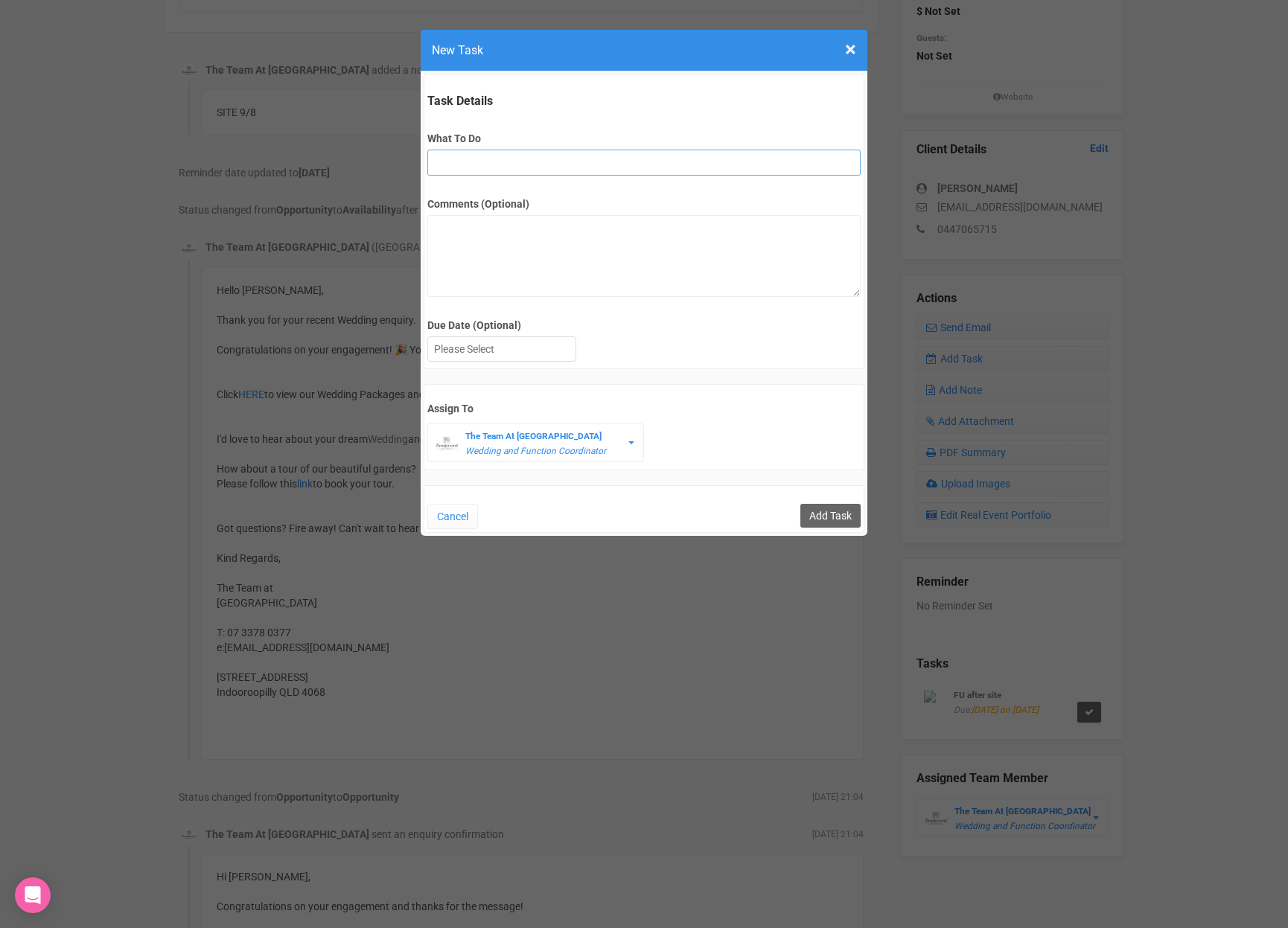
click at [492, 162] on input "What To Do" at bounding box center [644, 162] width 433 height 26
type input "3rd final fu"
click at [489, 361] on div at bounding box center [502, 349] width 149 height 25
click at [488, 345] on div at bounding box center [502, 349] width 148 height 24
click at [820, 512] on input "Add Task" at bounding box center [830, 516] width 60 height 23
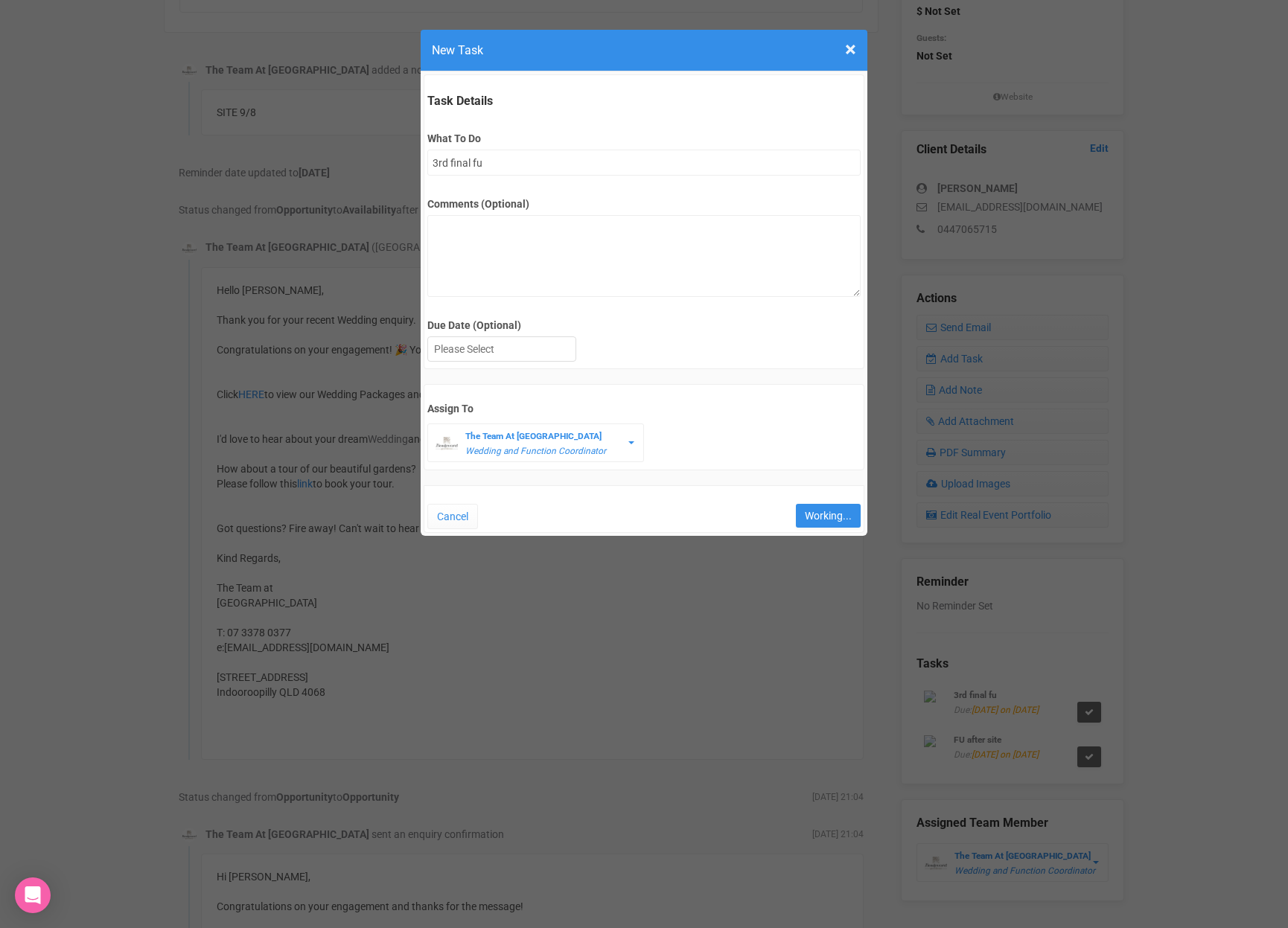
type input "Save"
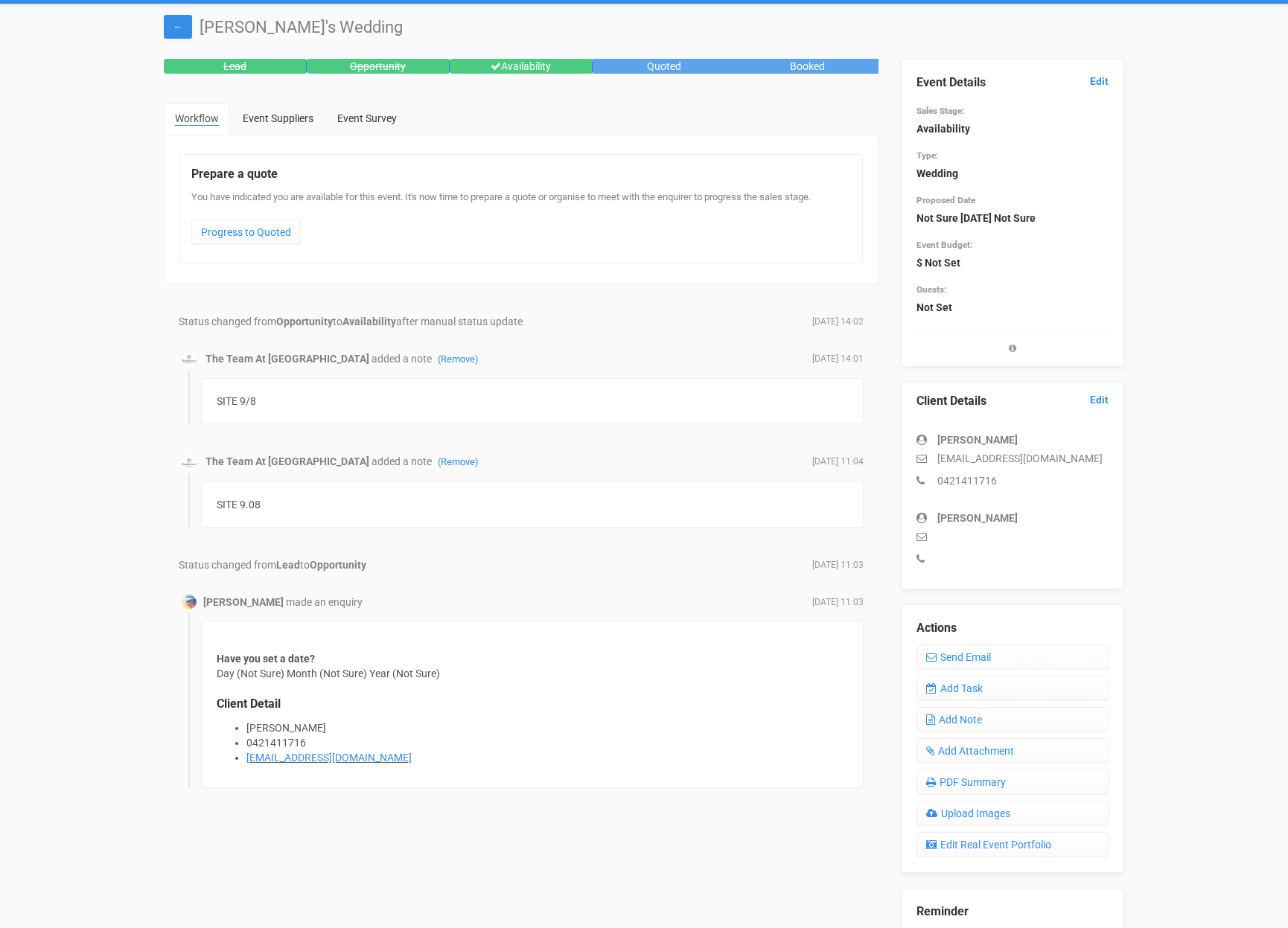
scroll to position [44, 0]
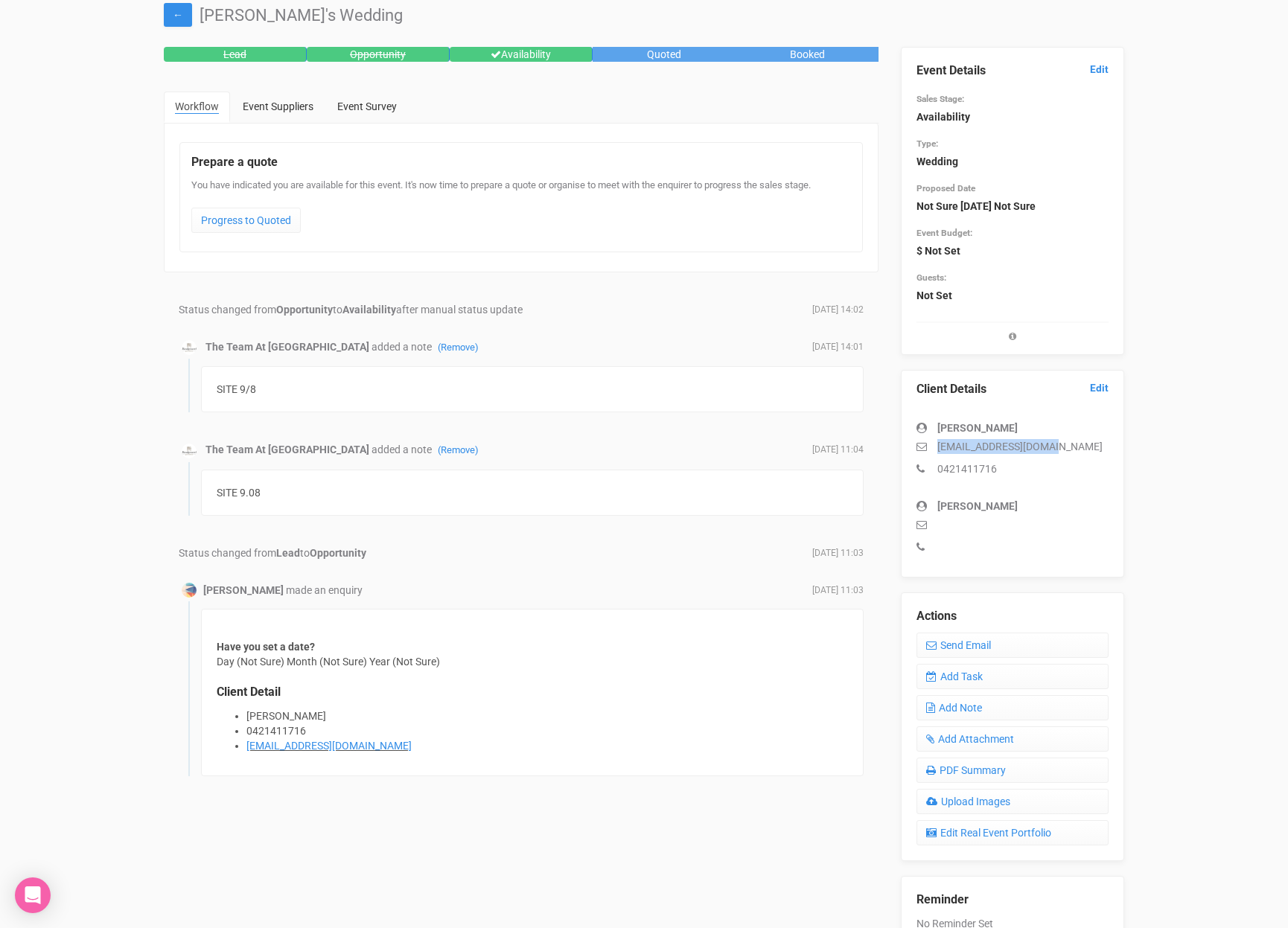
drag, startPoint x: 1076, startPoint y: 450, endPoint x: 906, endPoint y: 449, distance: 170.0
click at [906, 449] on div "Client Details Edit [PERSON_NAME] [EMAIL_ADDRESS][DOMAIN_NAME] 0421411716 [PERS…" at bounding box center [1012, 474] width 223 height 208
copy p "[EMAIL_ADDRESS][DOMAIN_NAME]"
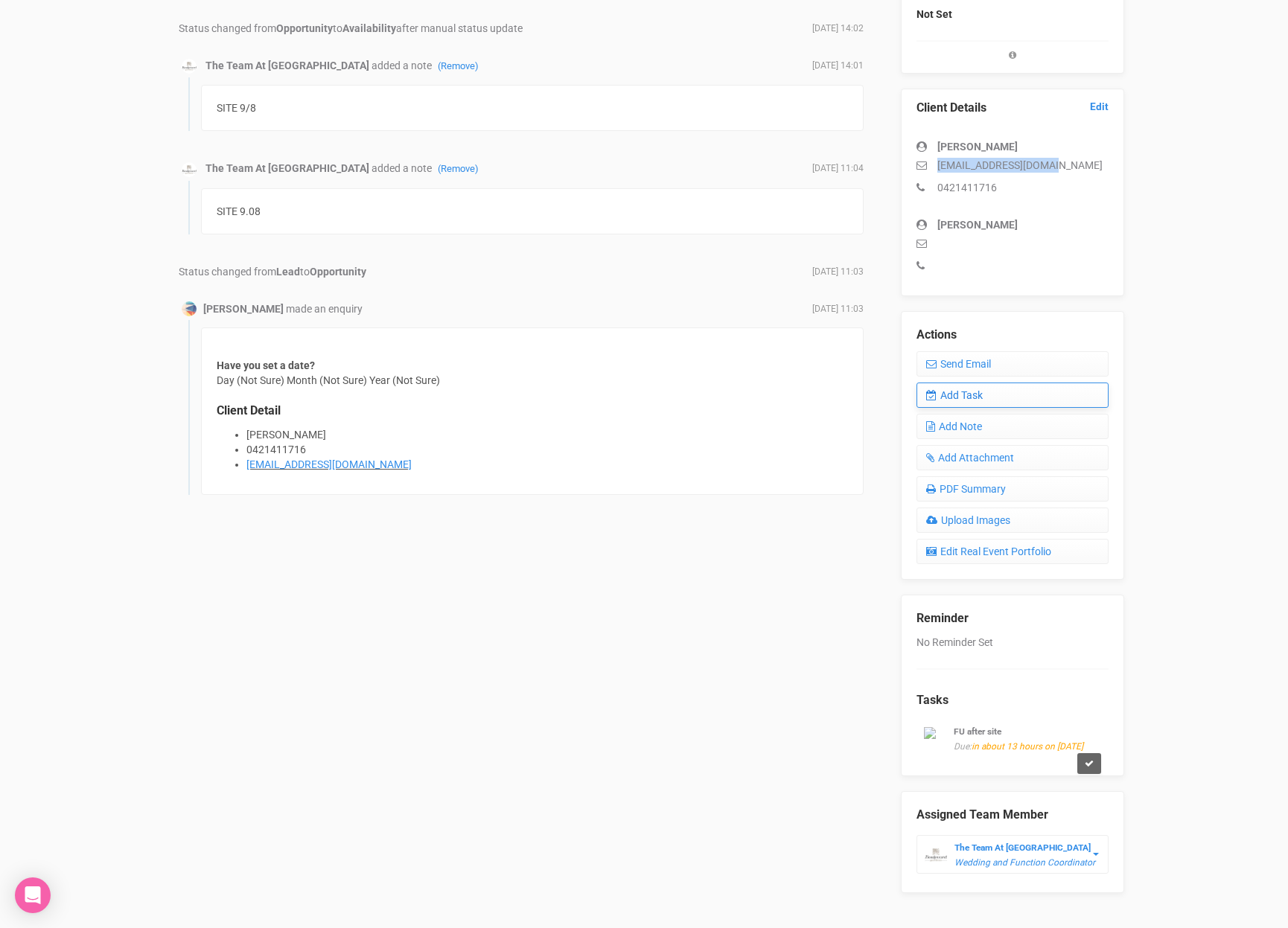
scroll to position [374, 0]
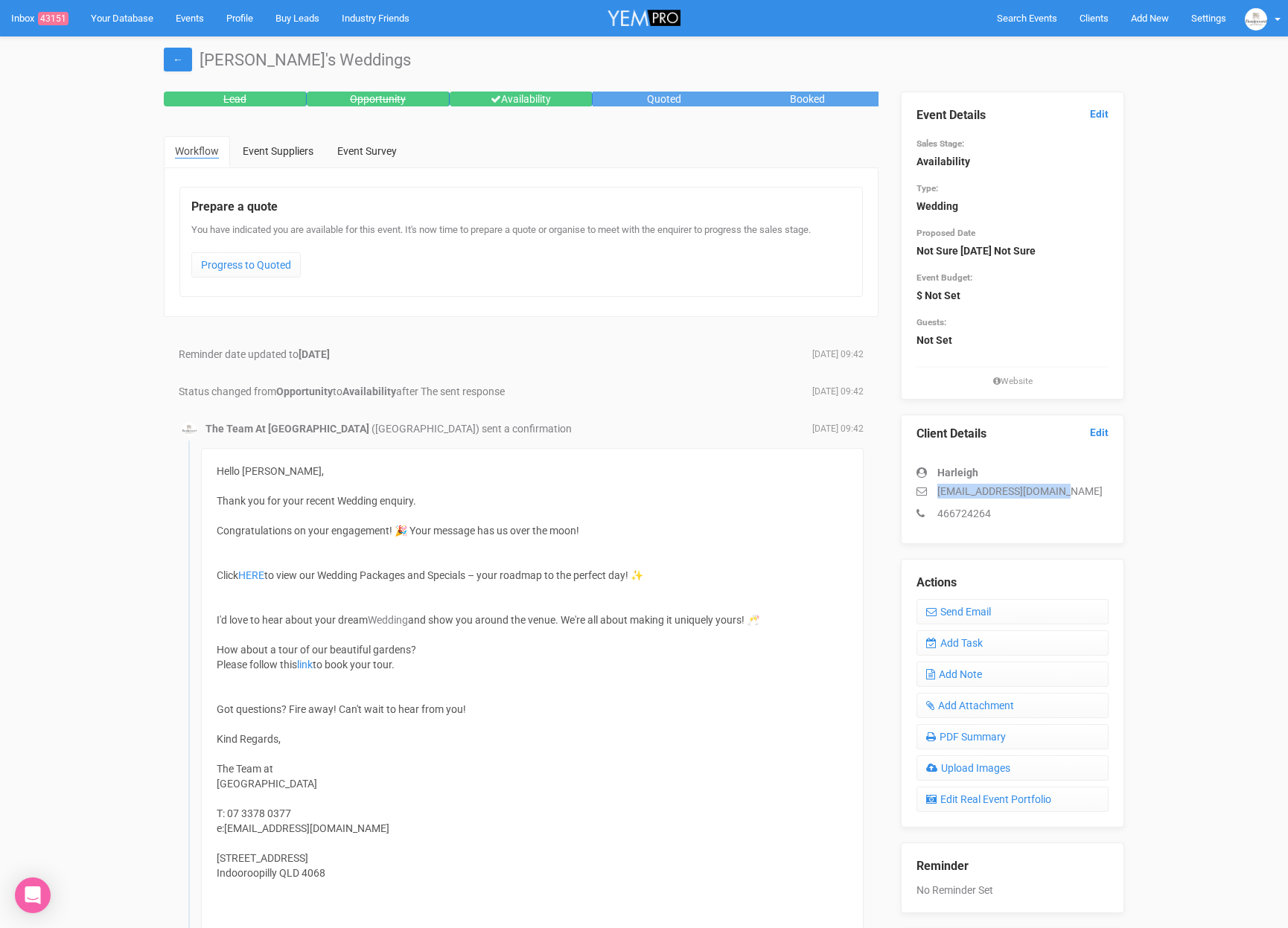
drag, startPoint x: 1078, startPoint y: 485, endPoint x: 926, endPoint y: 495, distance: 152.3
click at [927, 496] on p "[EMAIL_ADDRESS][DOMAIN_NAME]" at bounding box center [1012, 491] width 192 height 15
copy p "[EMAIL_ADDRESS][DOMAIN_NAME]"
drag, startPoint x: 1046, startPoint y: 487, endPoint x: 985, endPoint y: 488, distance: 61.0
click at [979, 488] on p "[EMAIL_ADDRESS][DOMAIN_NAME]" at bounding box center [1012, 491] width 192 height 15
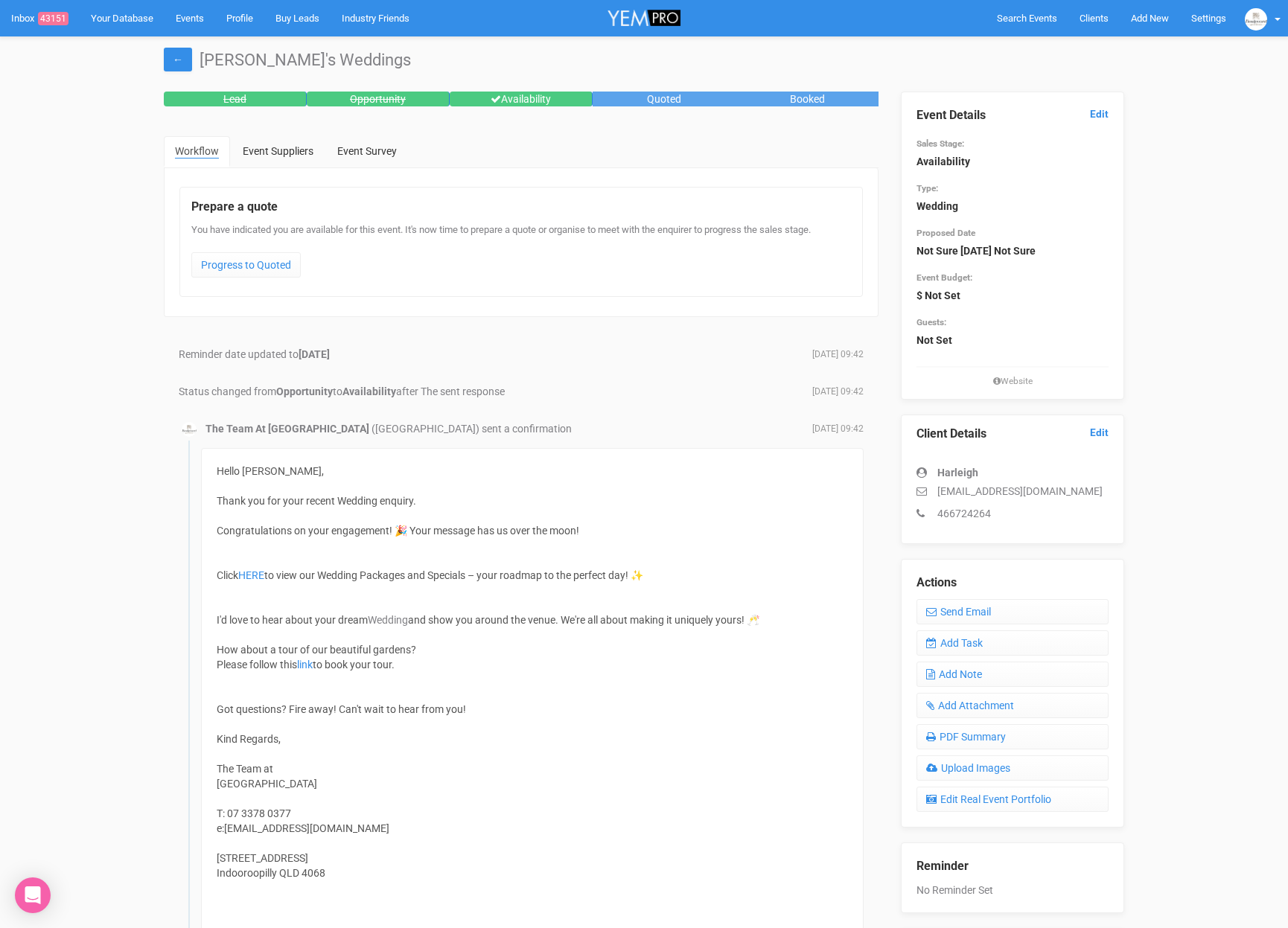
click at [1067, 490] on p "[EMAIL_ADDRESS][DOMAIN_NAME]" at bounding box center [1012, 491] width 192 height 15
drag, startPoint x: 996, startPoint y: 485, endPoint x: 895, endPoint y: 495, distance: 101.5
click at [895, 495] on div "Event Details Edit Sales Stage: Availability Type: Wedding Proposed Date Not Su…" at bounding box center [1012, 560] width 246 height 938
copy p "houseofkorbee@gmail.com"
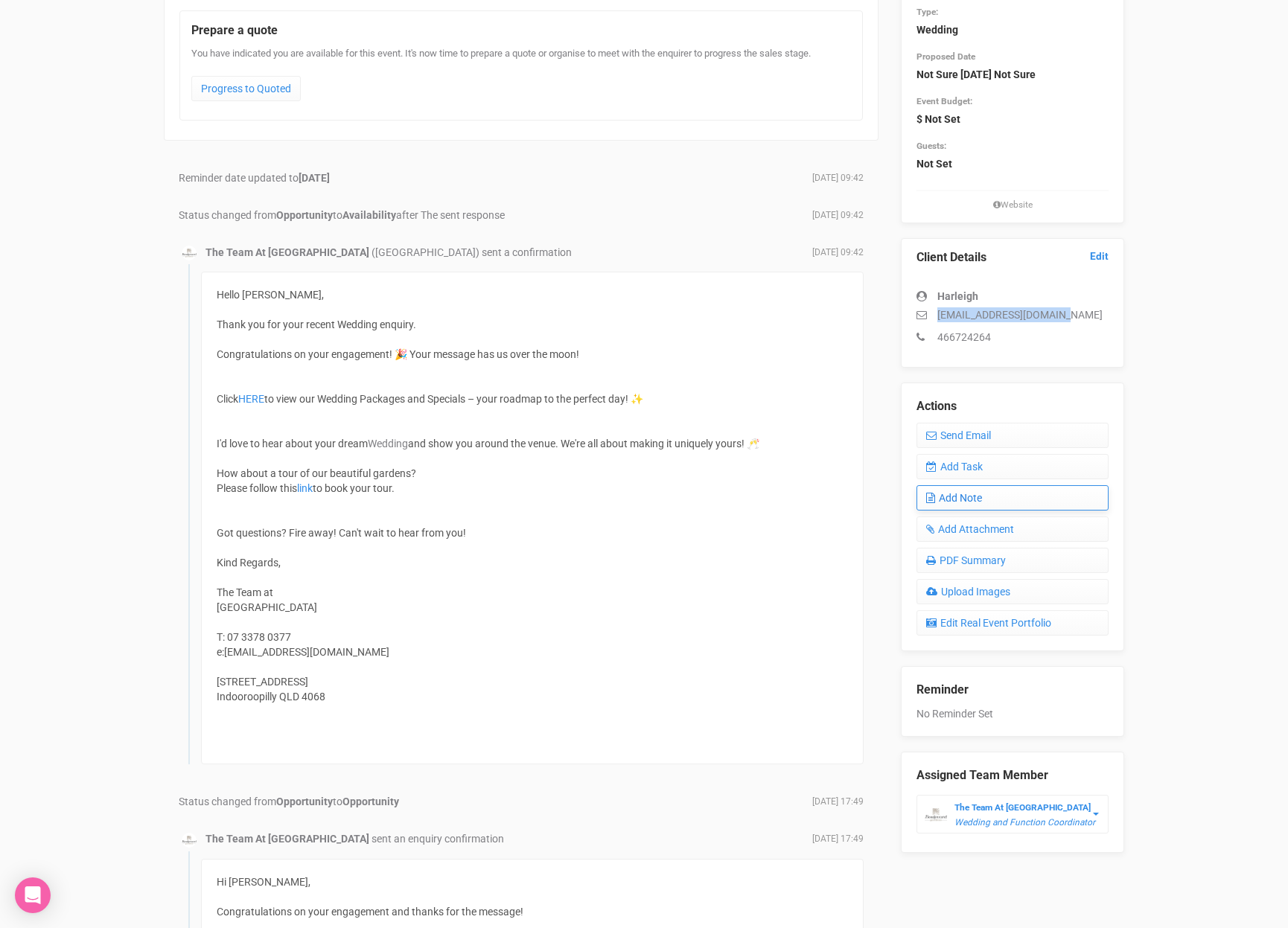
scroll to position [198, 0]
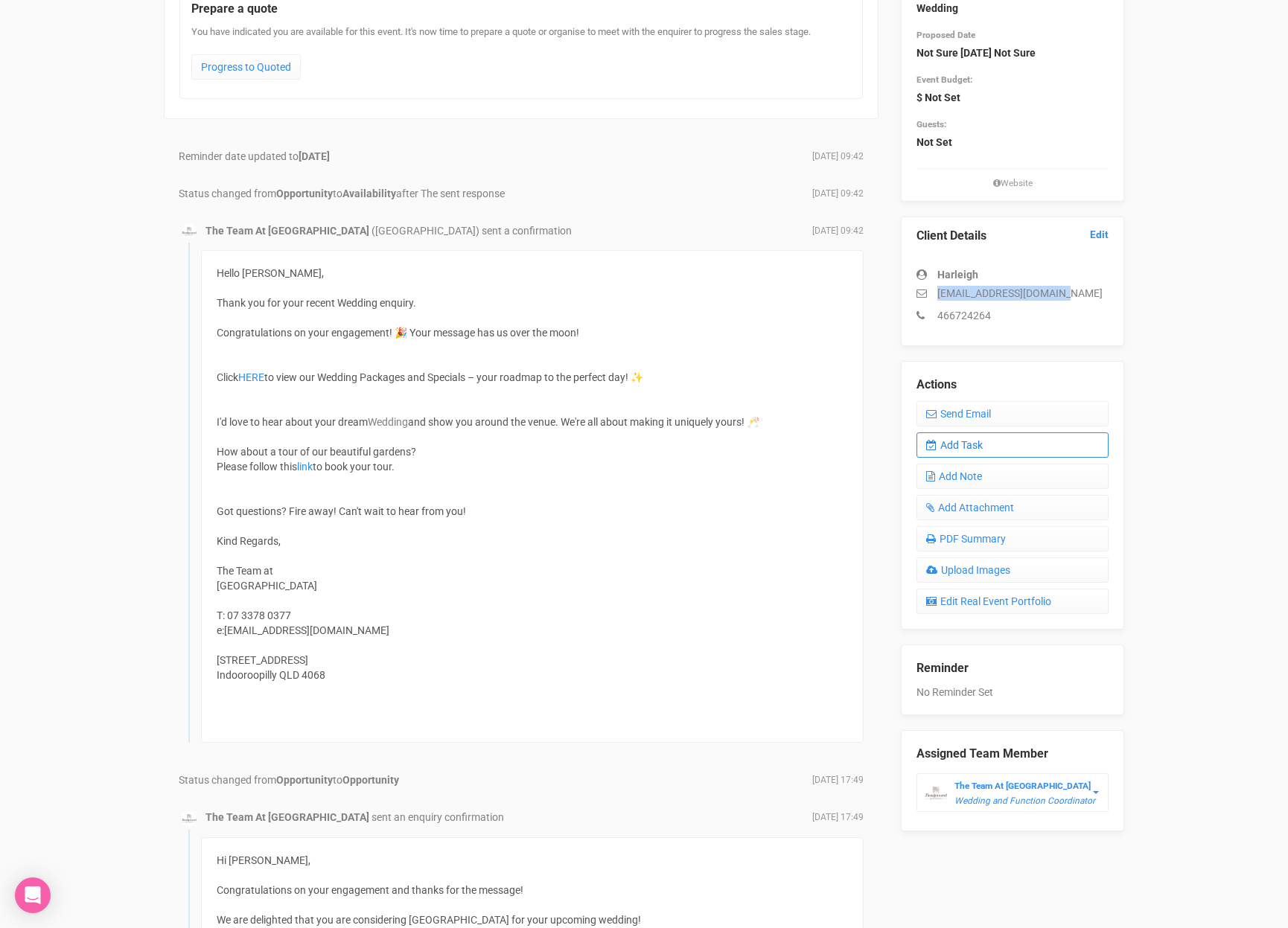
click at [966, 451] on link "Add Task" at bounding box center [1012, 445] width 192 height 25
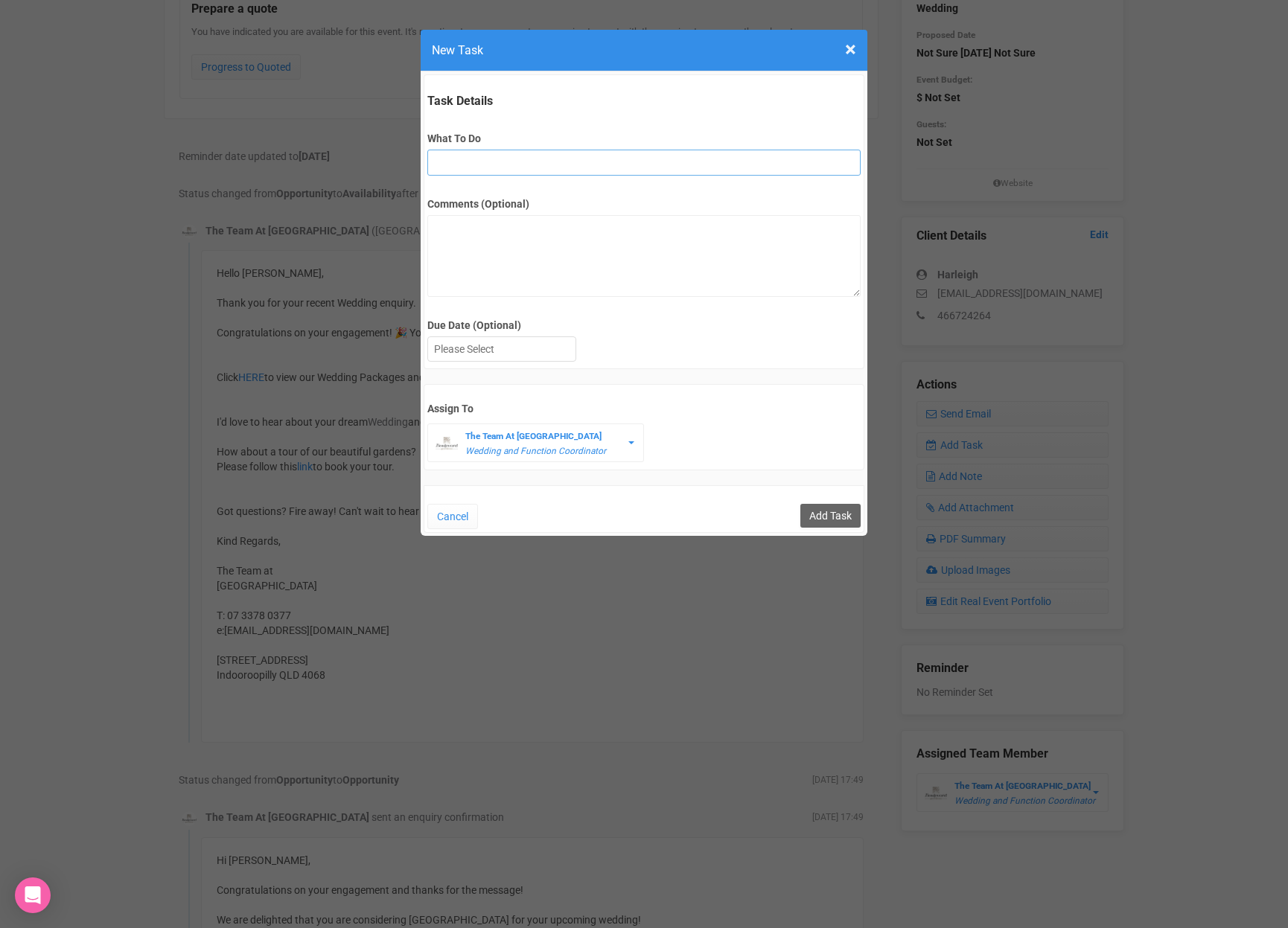
click at [465, 165] on input "What To Do" at bounding box center [644, 162] width 433 height 26
type input "FU after site"
click at [491, 359] on div at bounding box center [502, 349] width 148 height 24
click at [835, 513] on input "Add Task" at bounding box center [830, 516] width 60 height 23
type input "Save"
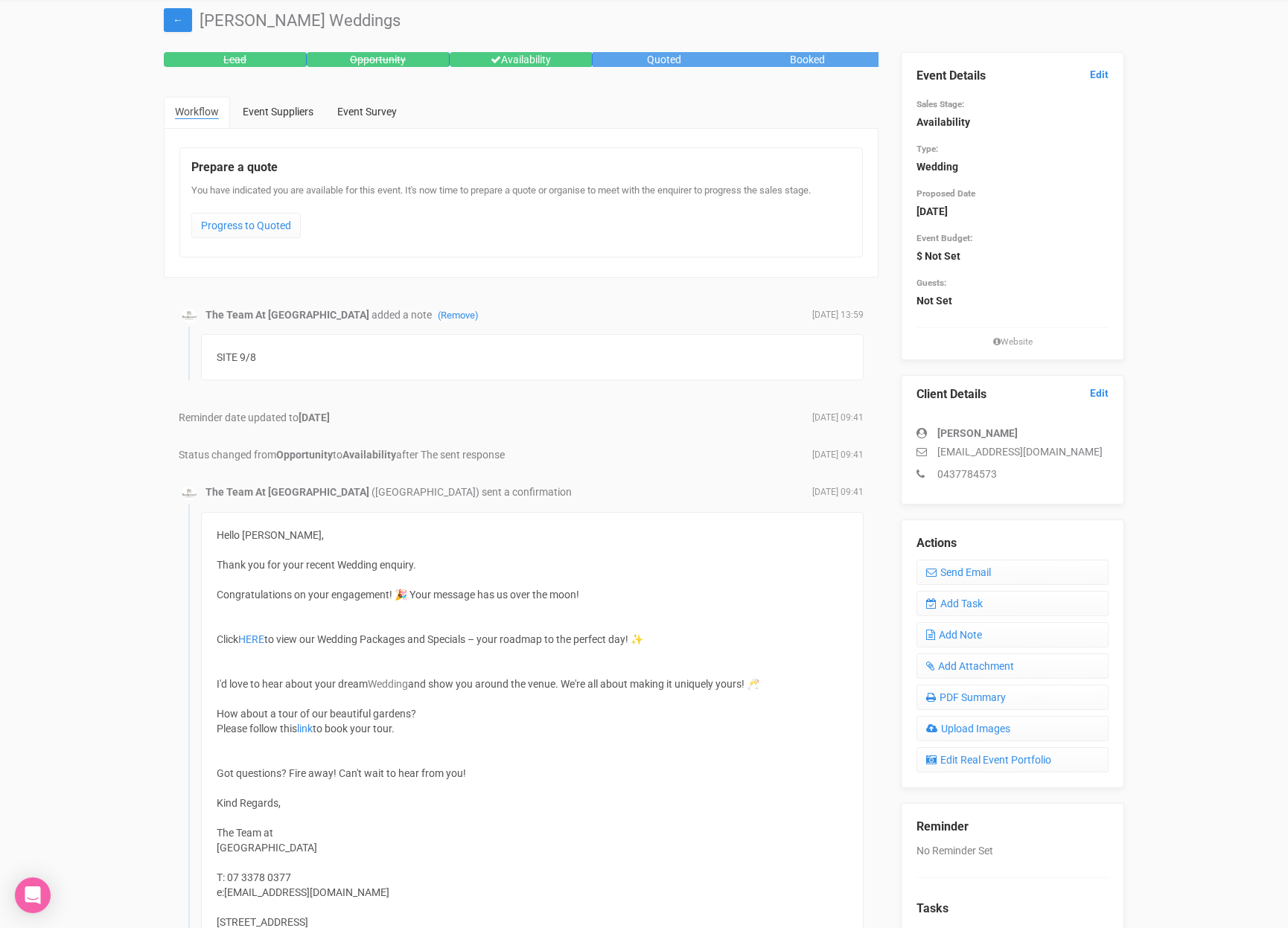
scroll to position [59, 0]
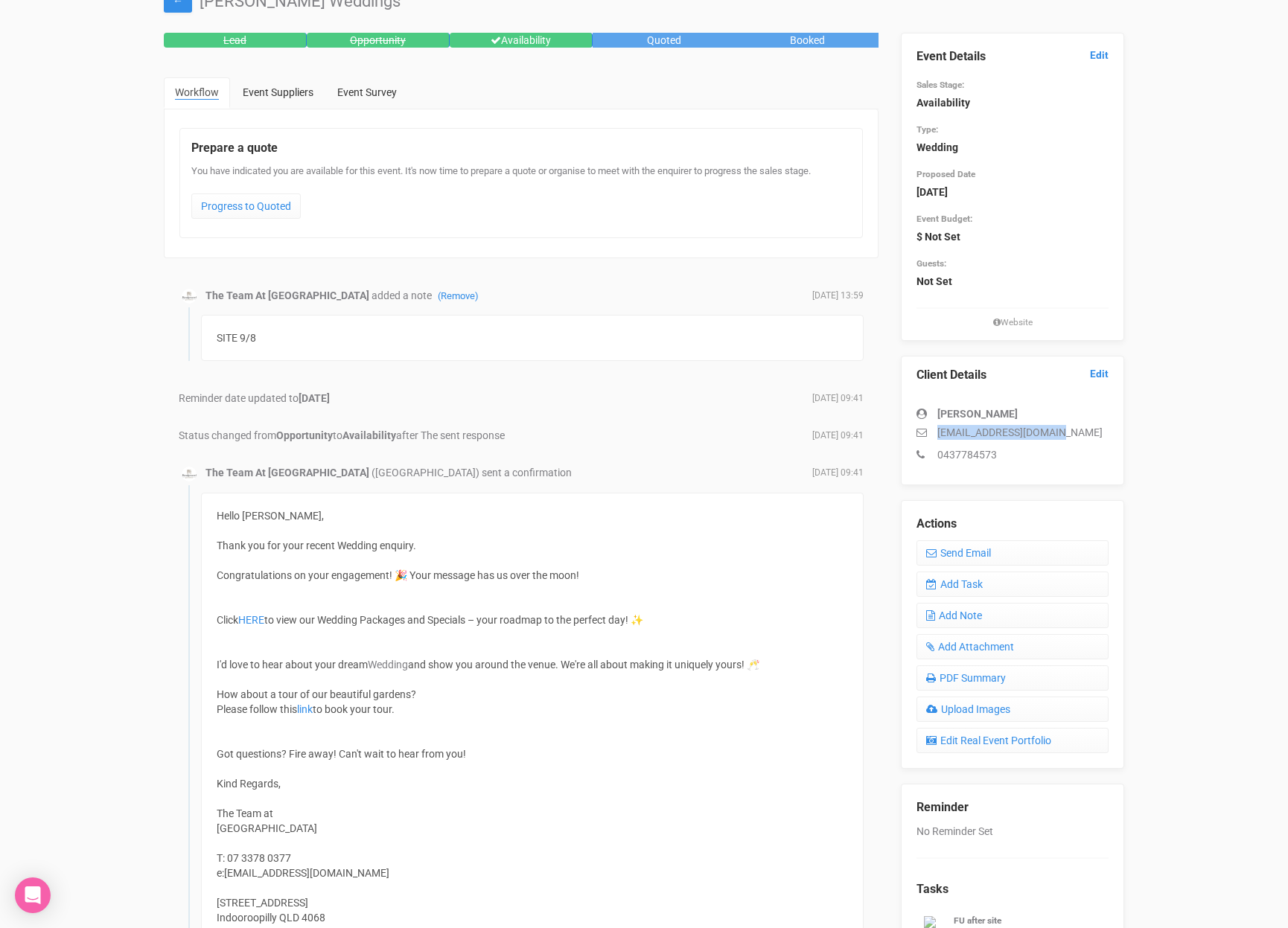
drag, startPoint x: 1072, startPoint y: 437, endPoint x: 925, endPoint y: 434, distance: 147.0
click at [925, 434] on p "[EMAIL_ADDRESS][DOMAIN_NAME]" at bounding box center [1012, 433] width 192 height 15
copy p "[EMAIL_ADDRESS][DOMAIN_NAME]"
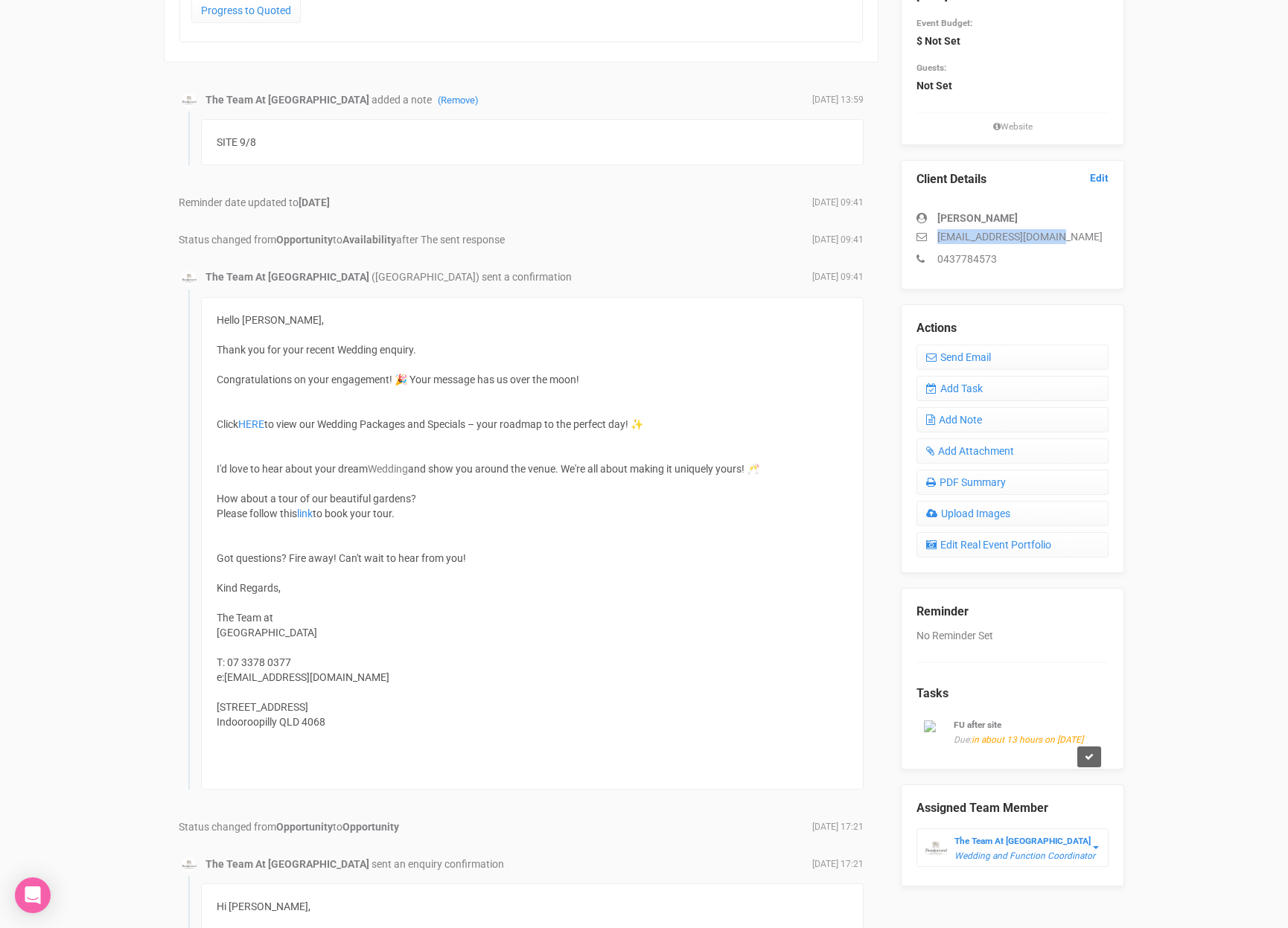
scroll to position [257, 0]
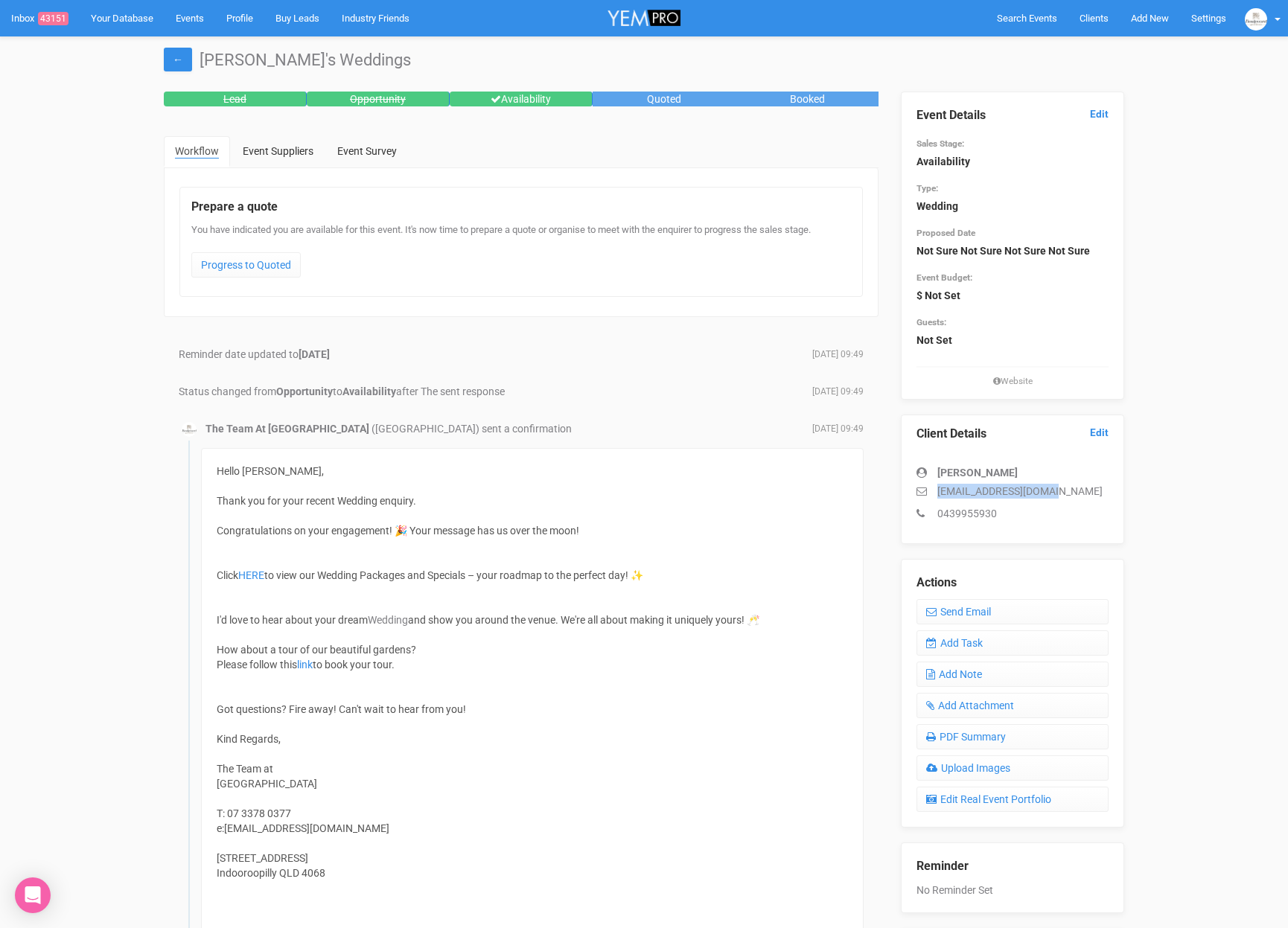
drag, startPoint x: 1057, startPoint y: 486, endPoint x: 922, endPoint y: 490, distance: 135.1
click at [922, 490] on p "ccanning1@hotmail.com" at bounding box center [1012, 491] width 192 height 15
copy p "ccanning1@hotmail.com"
drag, startPoint x: 1085, startPoint y: 491, endPoint x: 919, endPoint y: 484, distance: 166.1
click at [919, 486] on p "[EMAIL_ADDRESS][DOMAIN_NAME]" at bounding box center [1012, 491] width 192 height 15
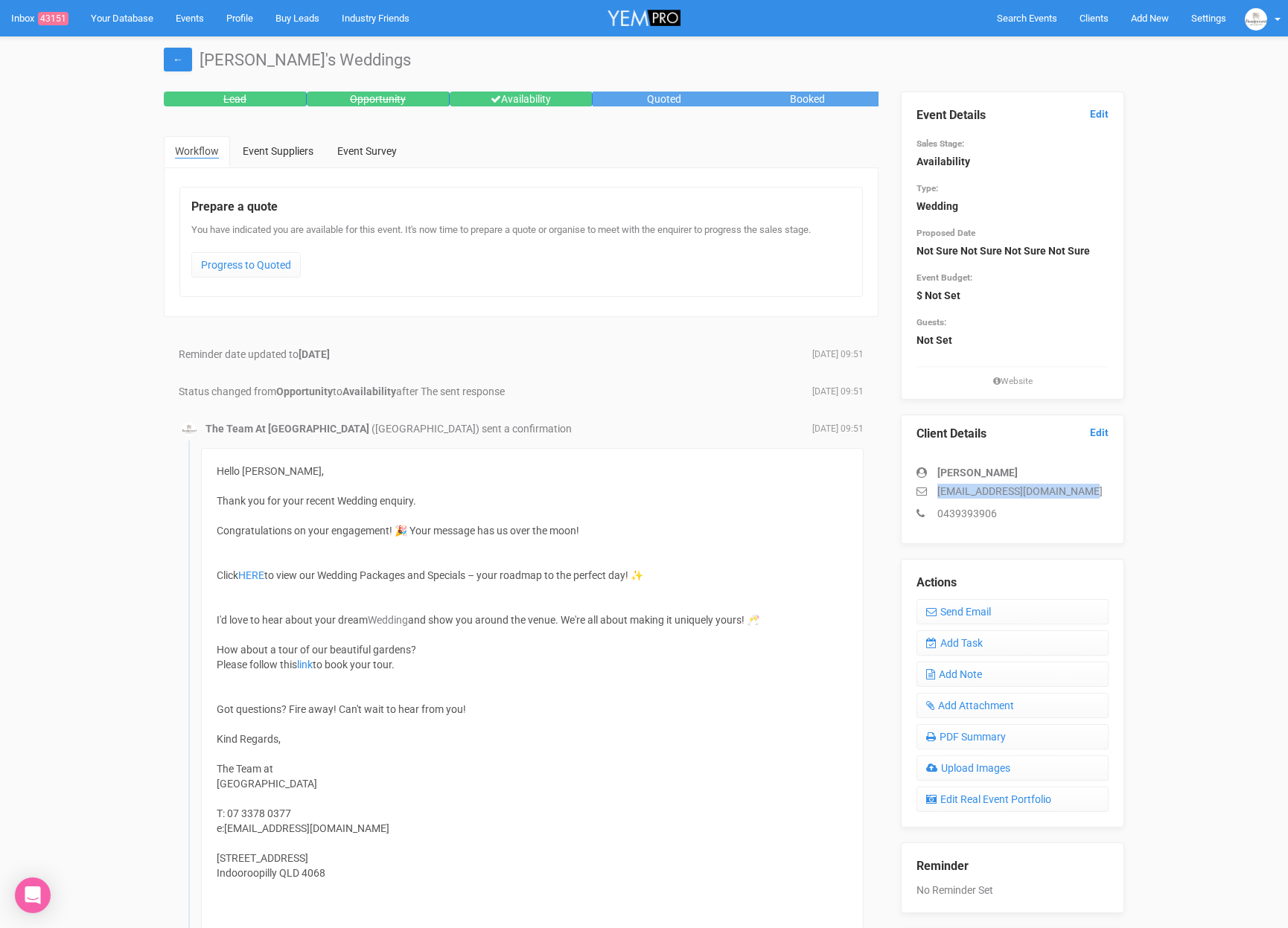
copy p "[EMAIL_ADDRESS][DOMAIN_NAME]"
